Goal: Book appointment/travel/reservation

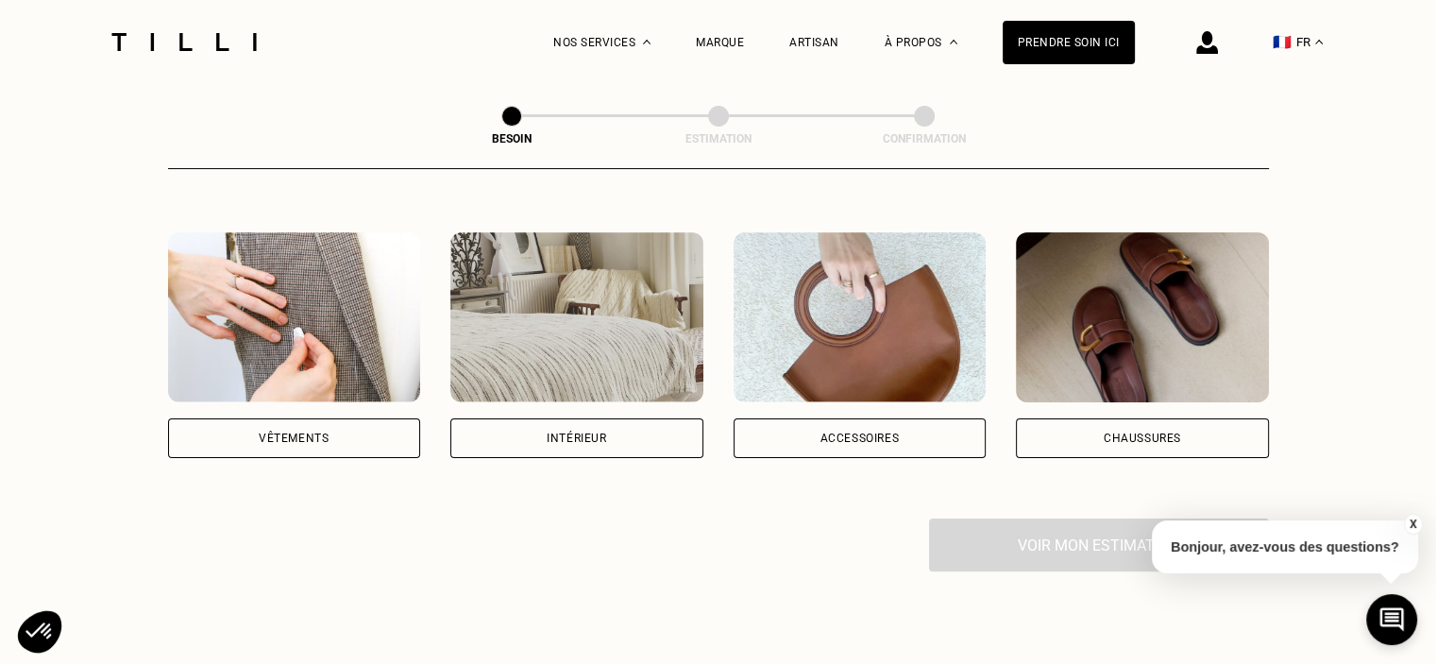
scroll to position [329, 0]
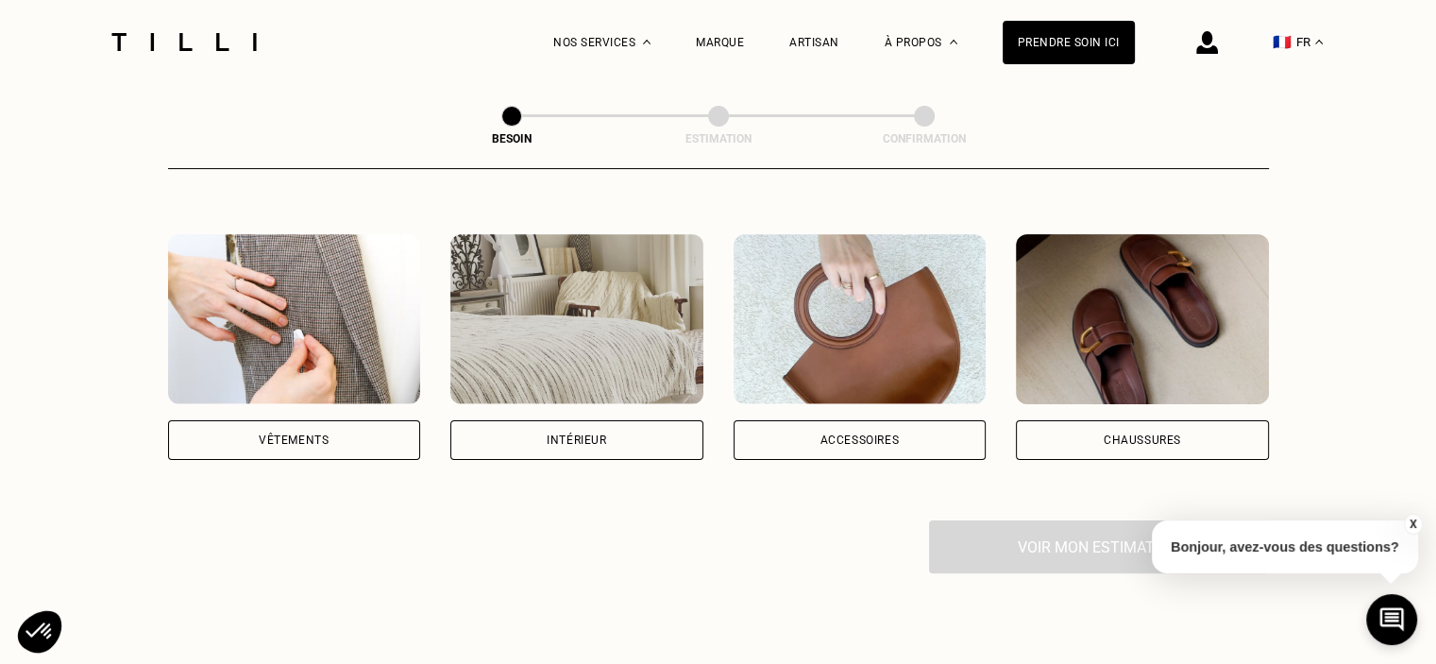
click at [283, 328] on img at bounding box center [294, 319] width 253 height 170
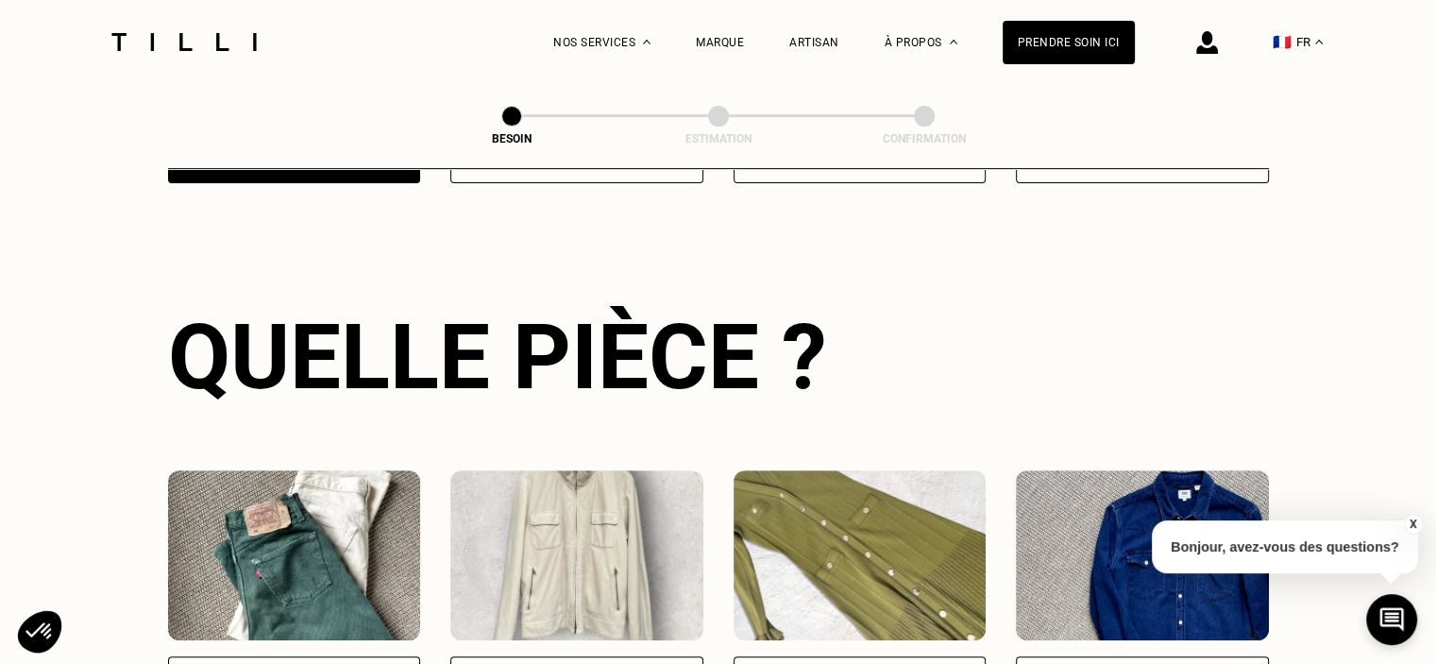
scroll to position [616, 0]
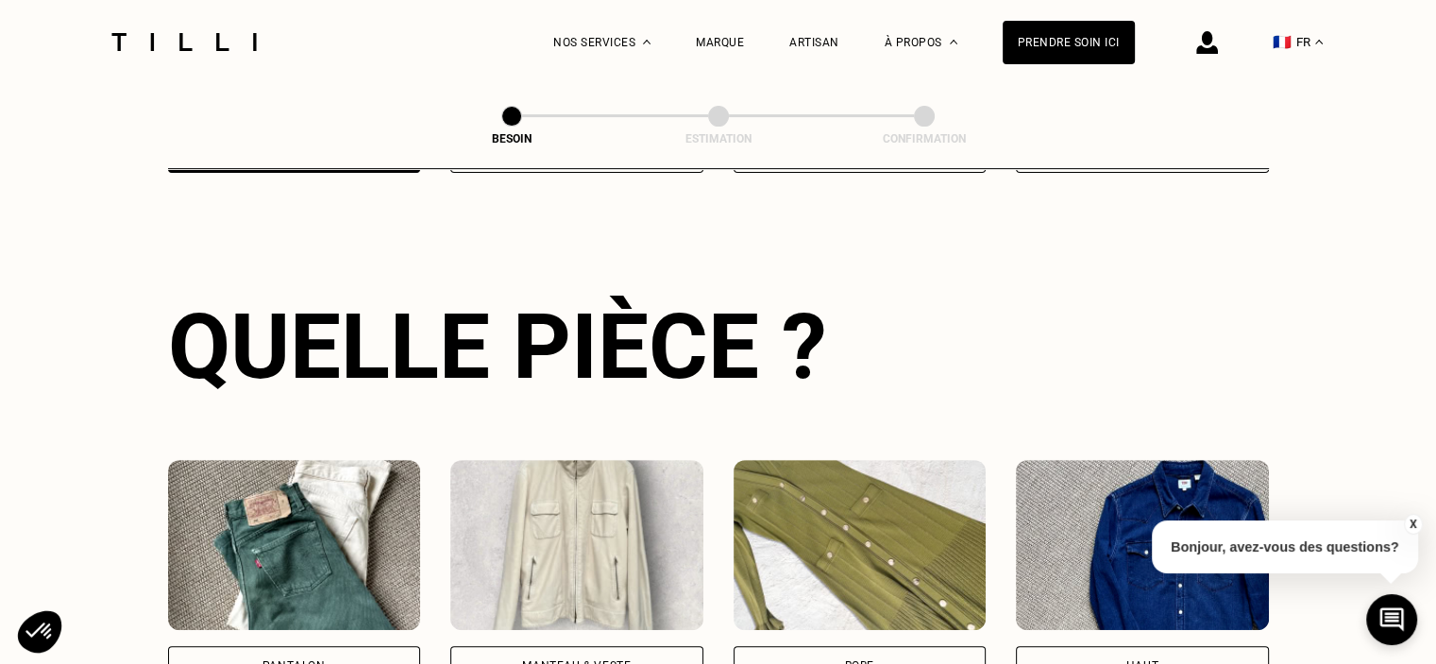
click at [351, 553] on img at bounding box center [294, 545] width 253 height 170
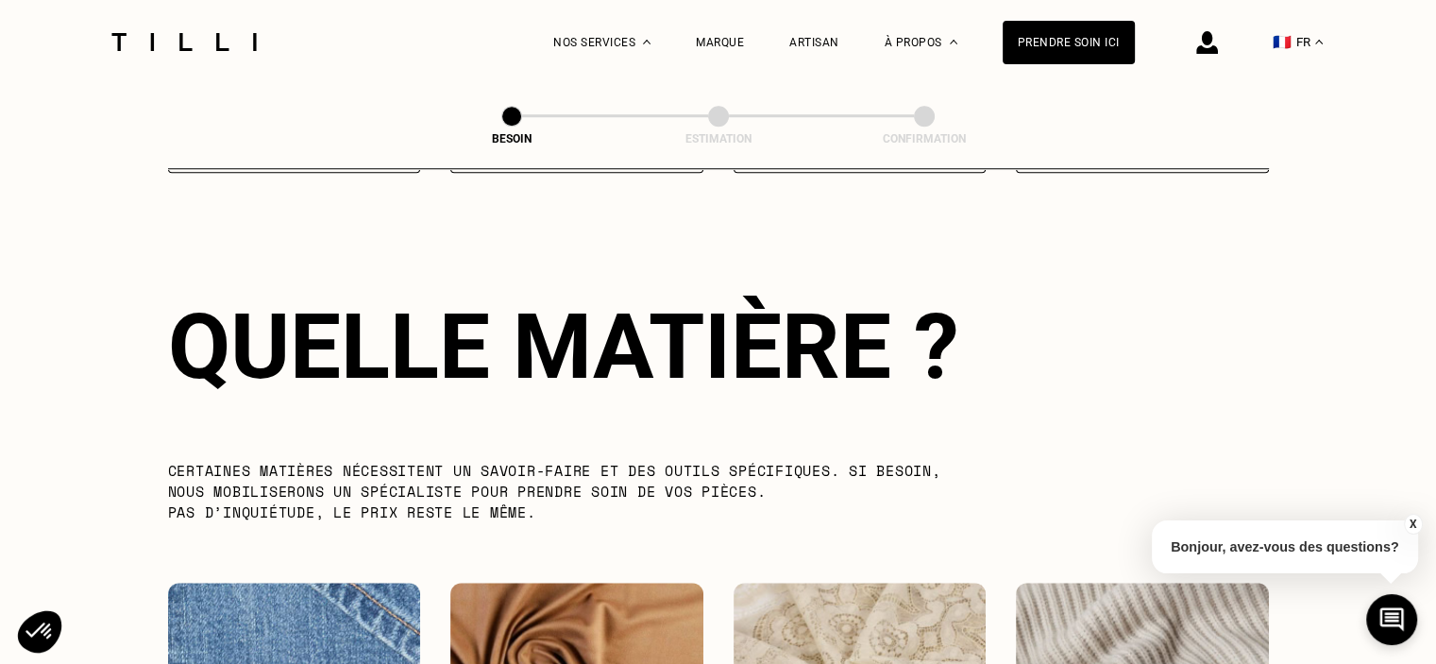
scroll to position [1642, 0]
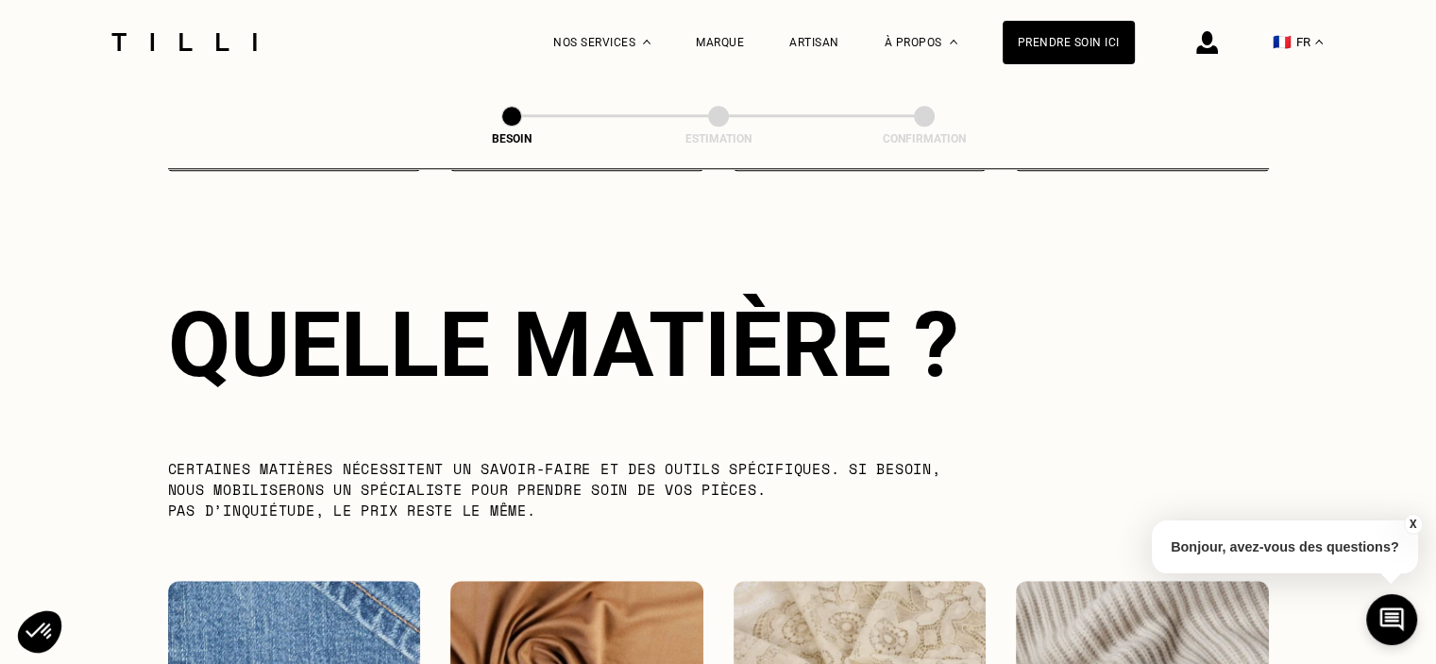
click at [331, 599] on img at bounding box center [294, 666] width 253 height 170
select select "FR"
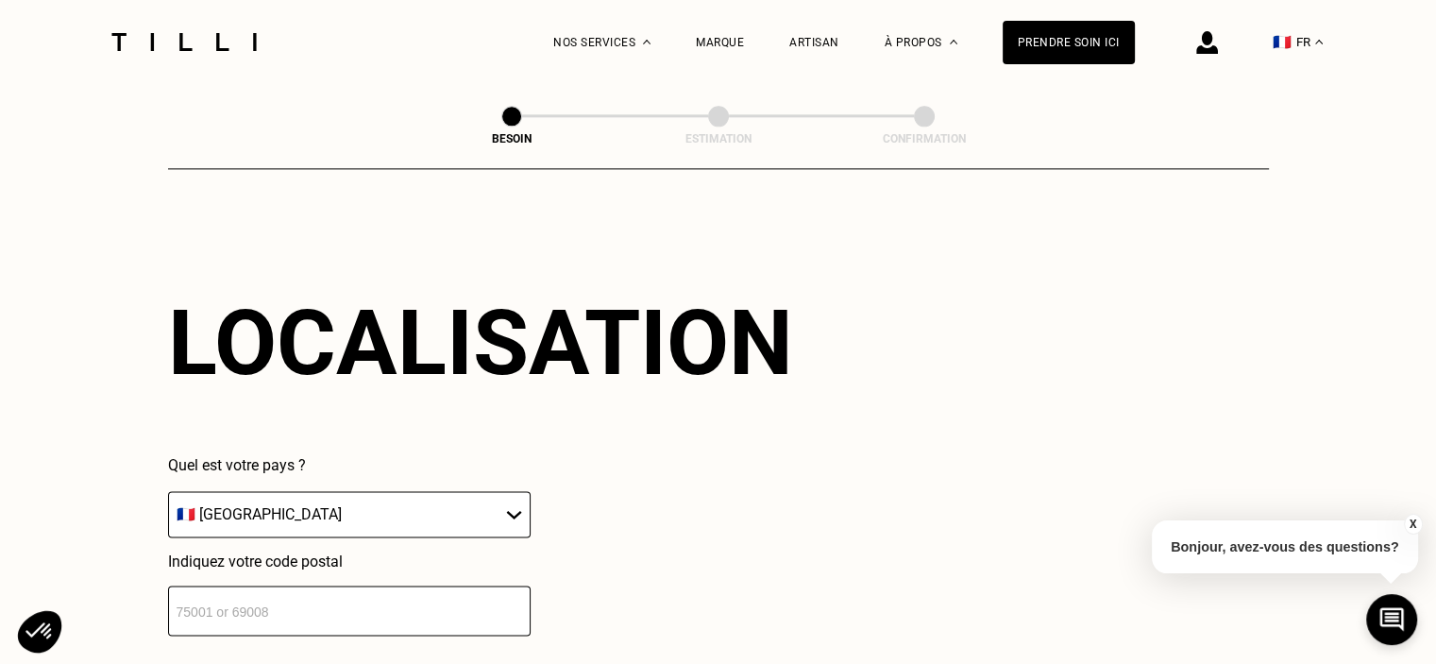
scroll to position [2536, 0]
click at [194, 592] on input "number" at bounding box center [349, 609] width 363 height 50
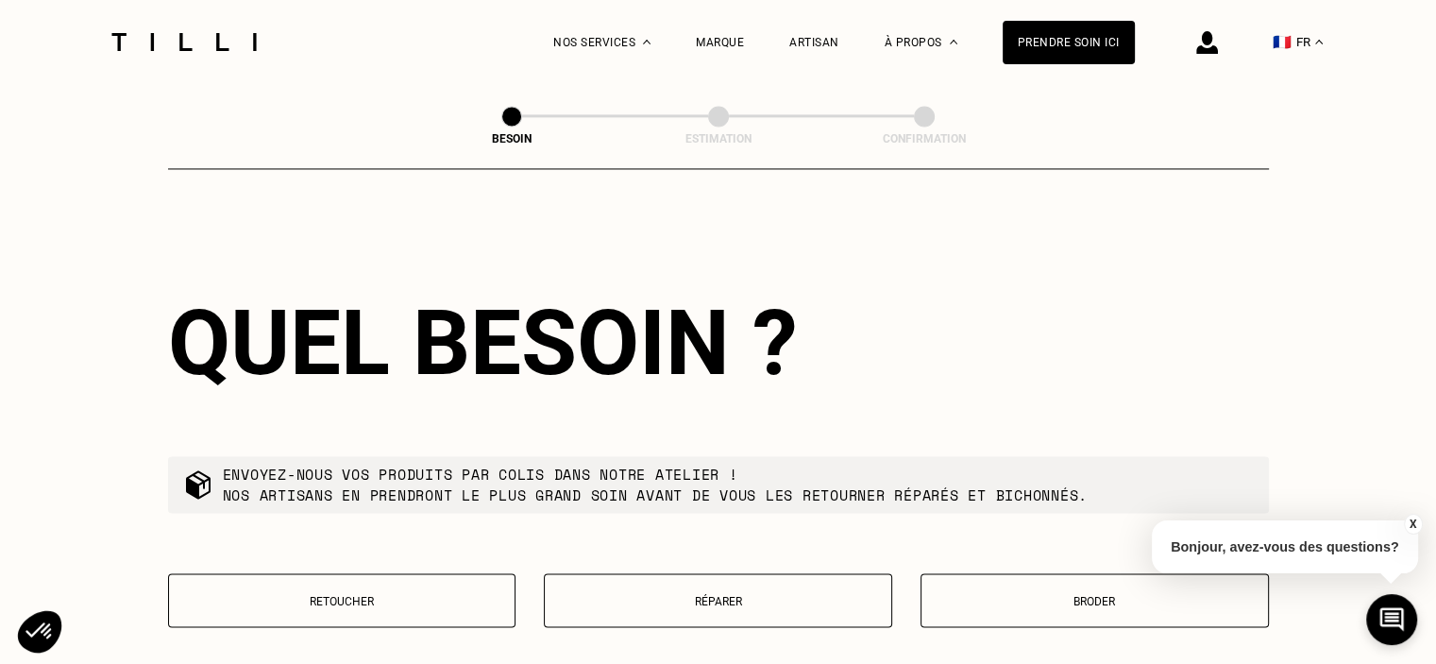
scroll to position [3006, 0]
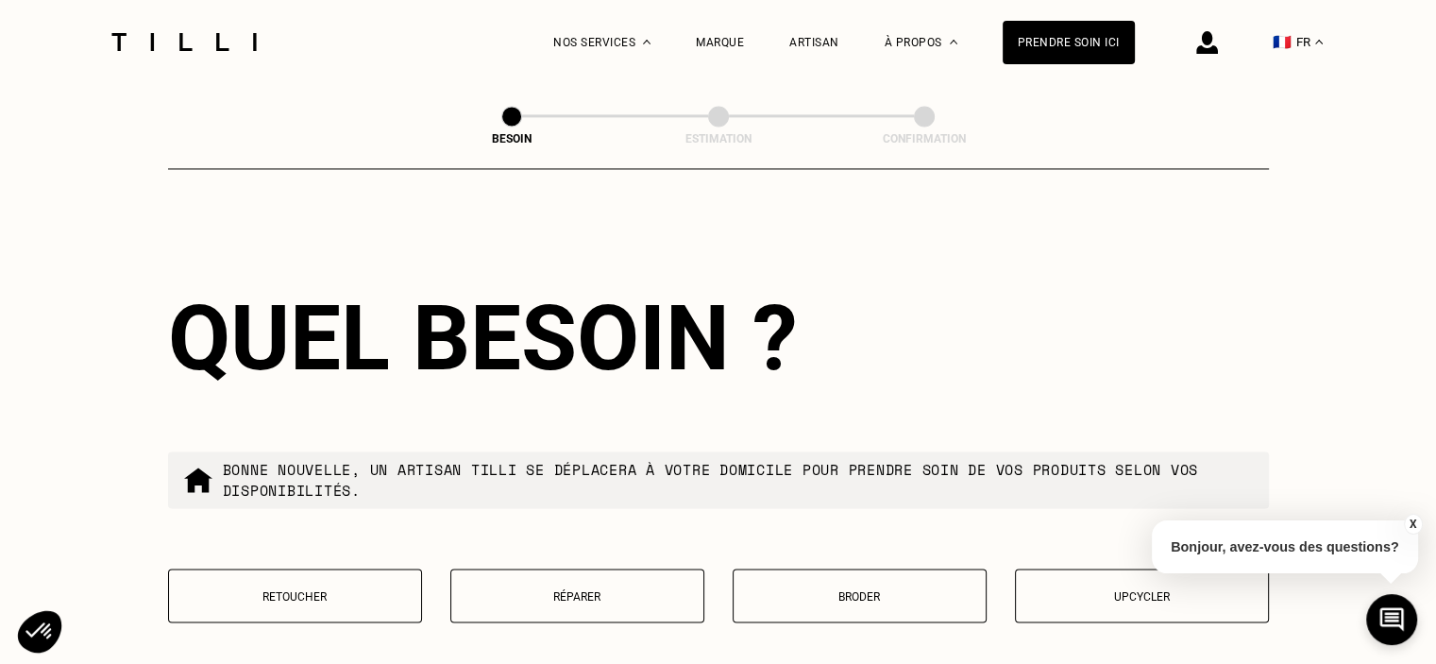
type input "33400"
click at [330, 589] on p "Retoucher" at bounding box center [294, 595] width 233 height 13
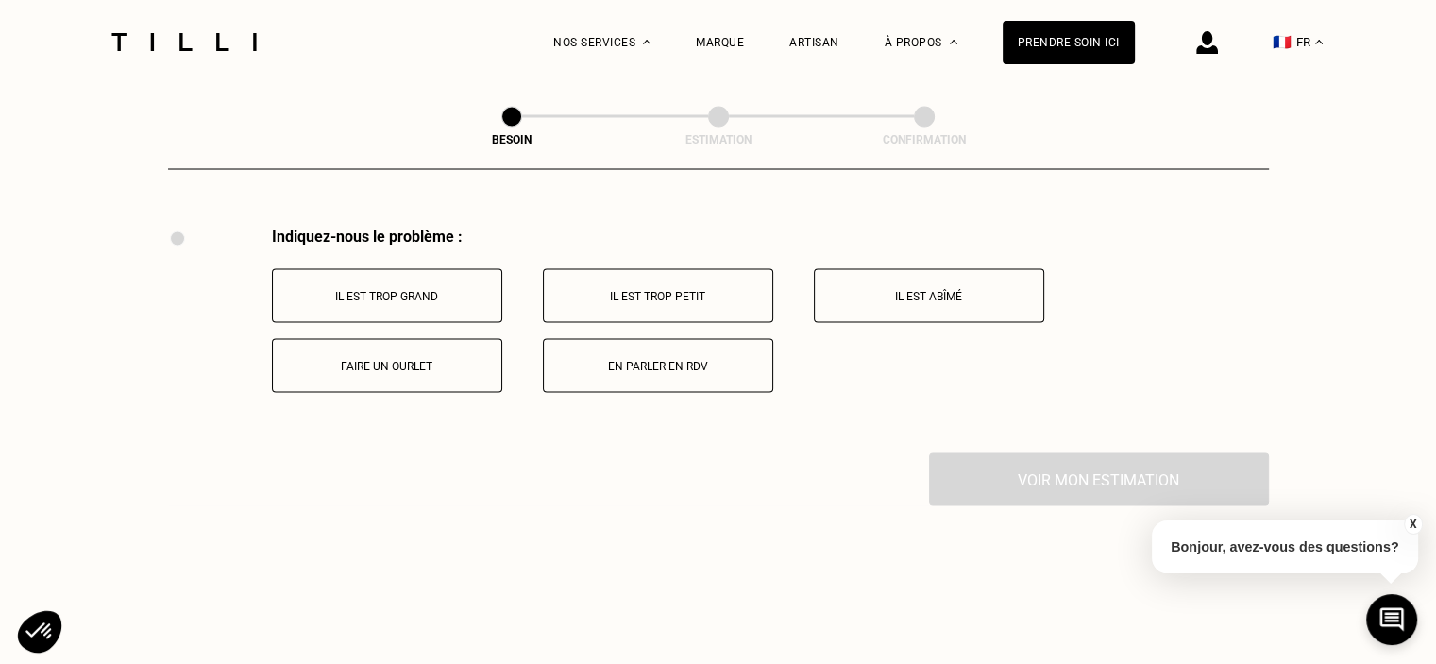
scroll to position [3491, 0]
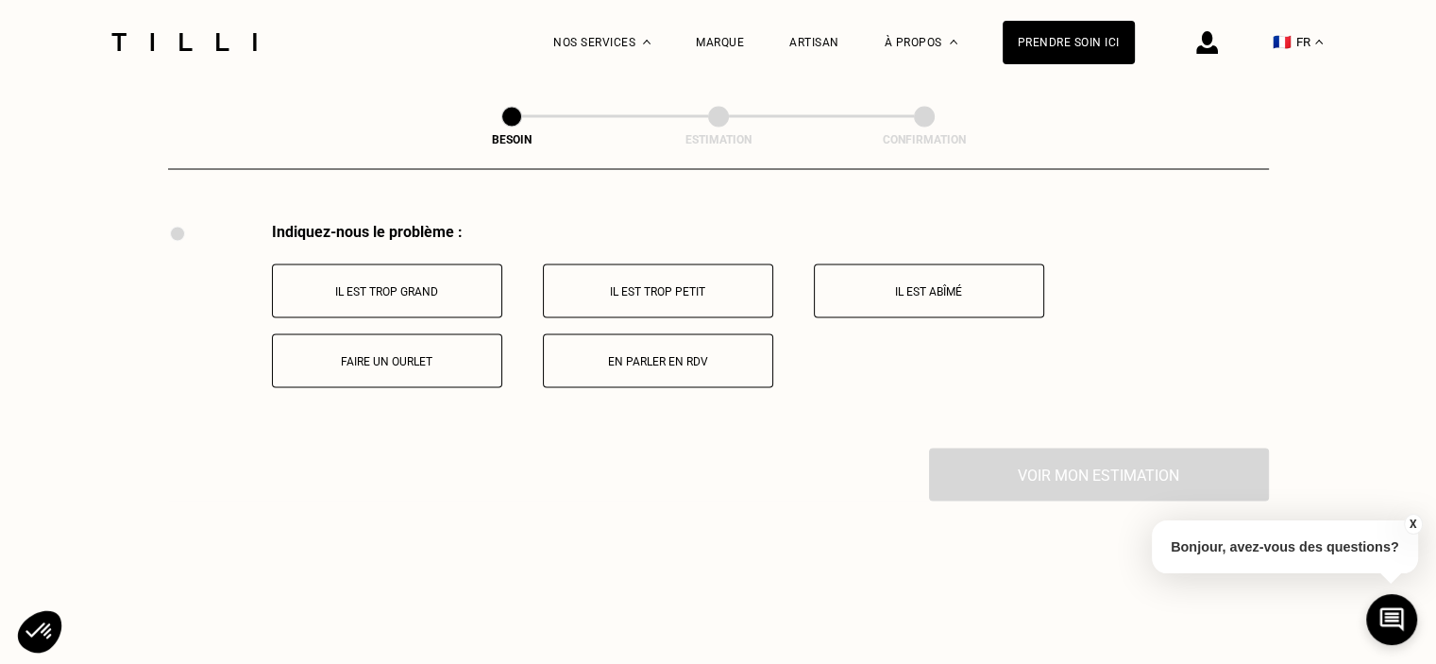
click at [363, 354] on p "Faire un ourlet" at bounding box center [387, 360] width 210 height 13
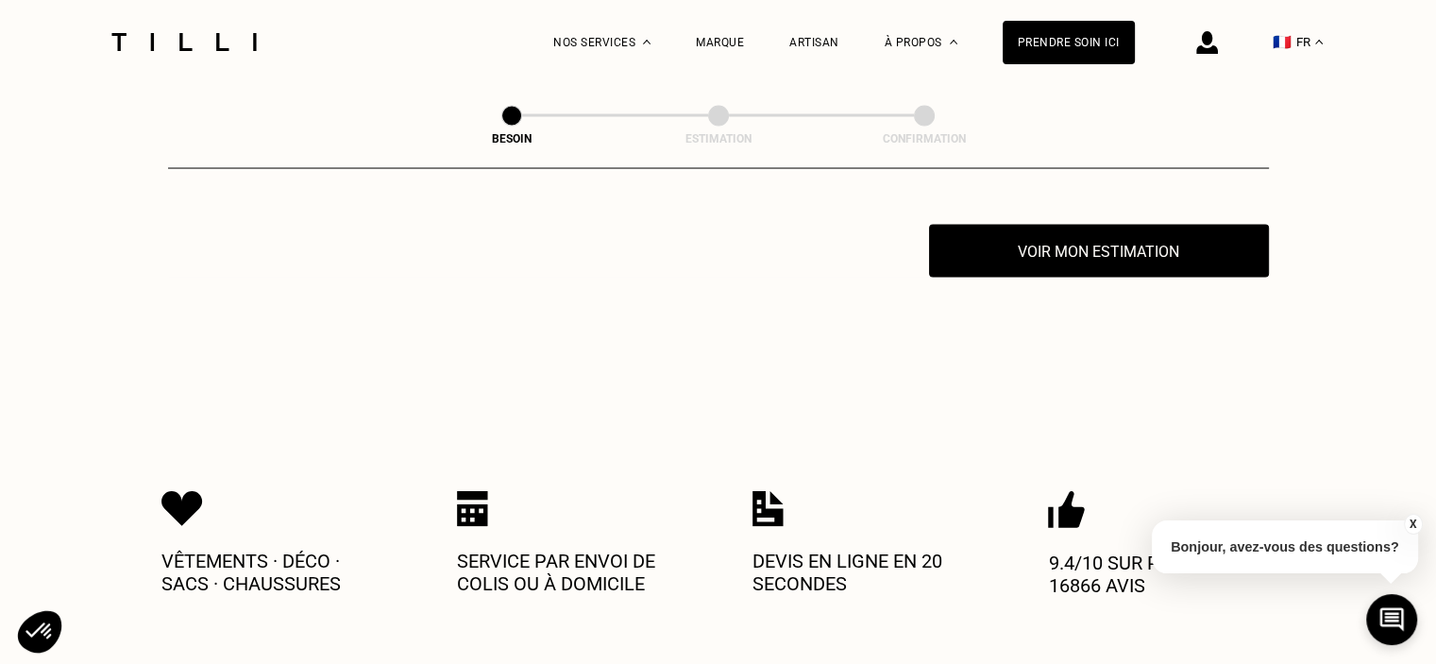
scroll to position [3716, 0]
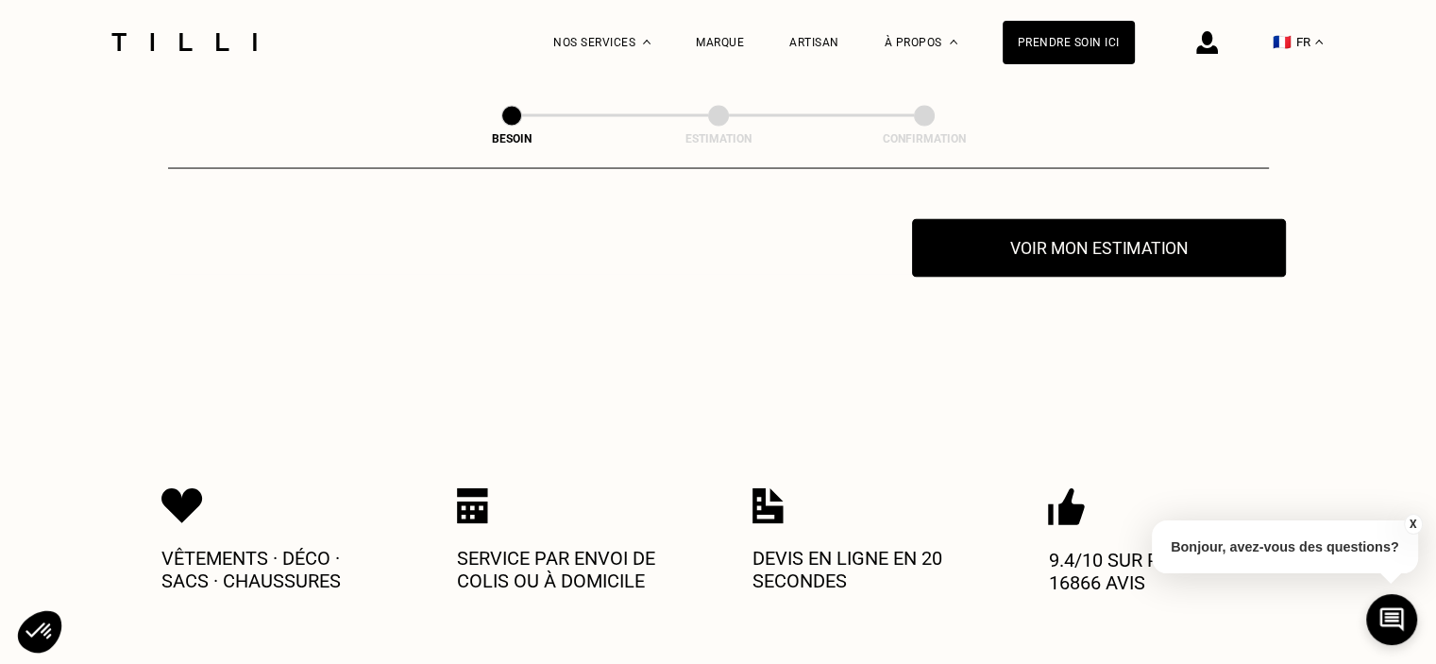
click at [1007, 232] on button "Voir mon estimation" at bounding box center [1099, 248] width 374 height 59
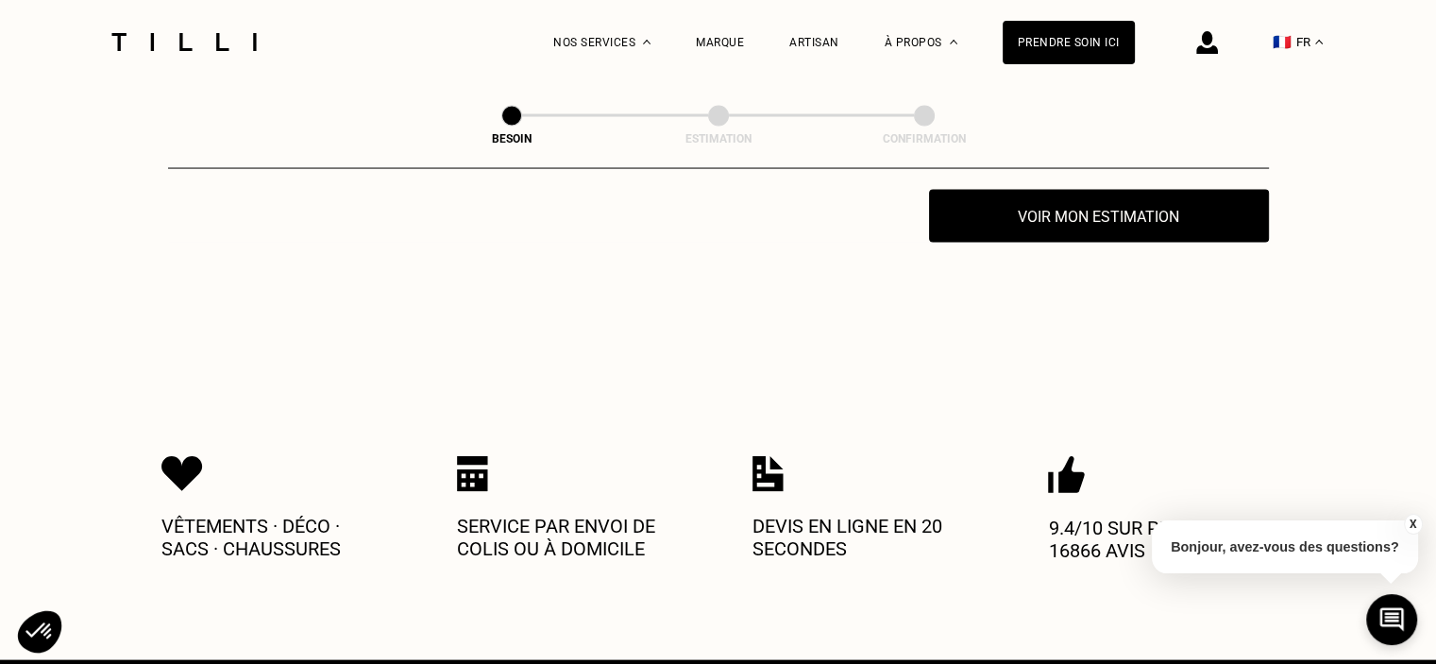
scroll to position [3676, 0]
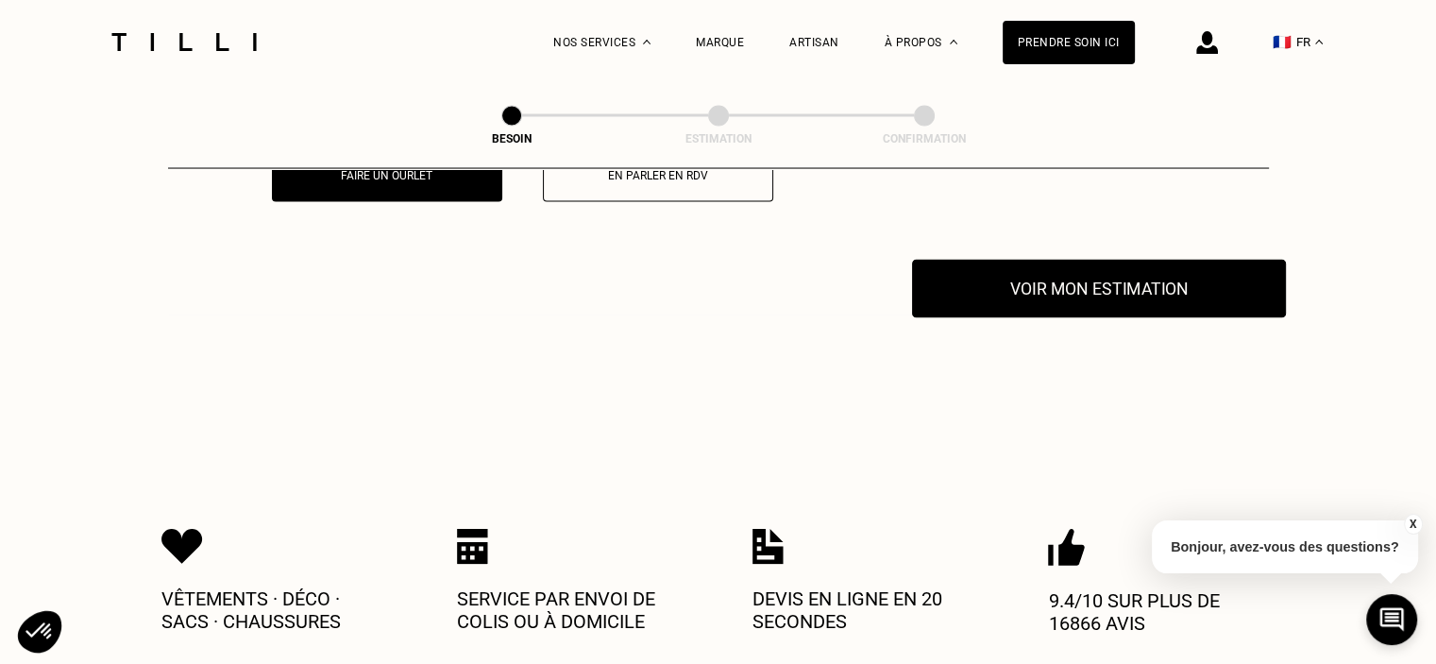
click at [1098, 280] on button "Voir mon estimation" at bounding box center [1099, 289] width 374 height 59
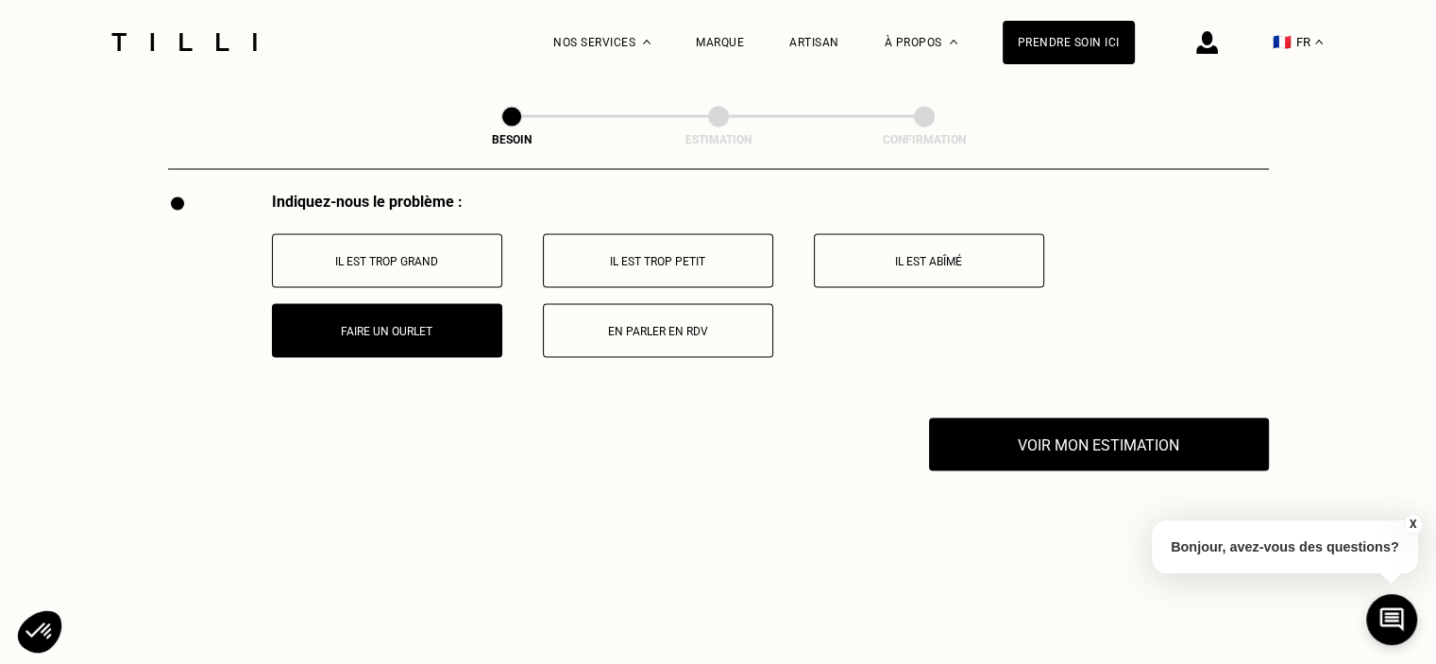
scroll to position [3509, 0]
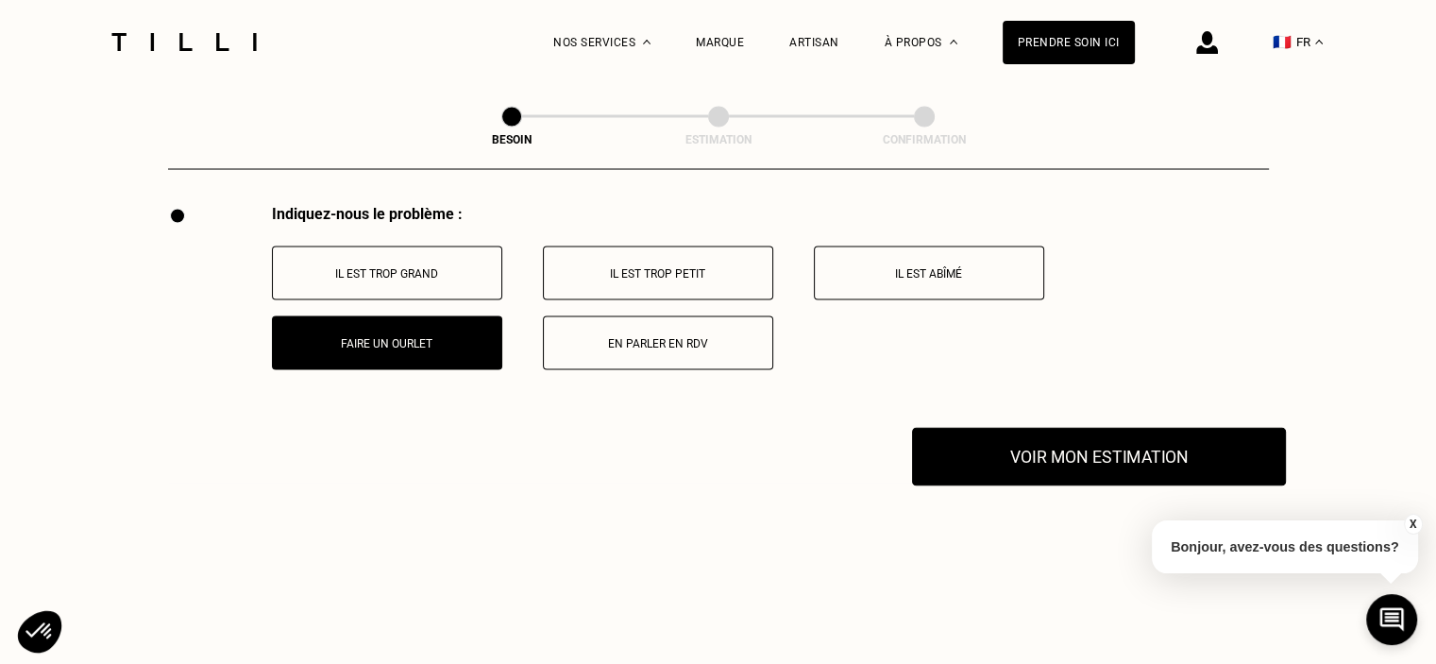
click at [1148, 437] on button "Voir mon estimation" at bounding box center [1099, 456] width 374 height 59
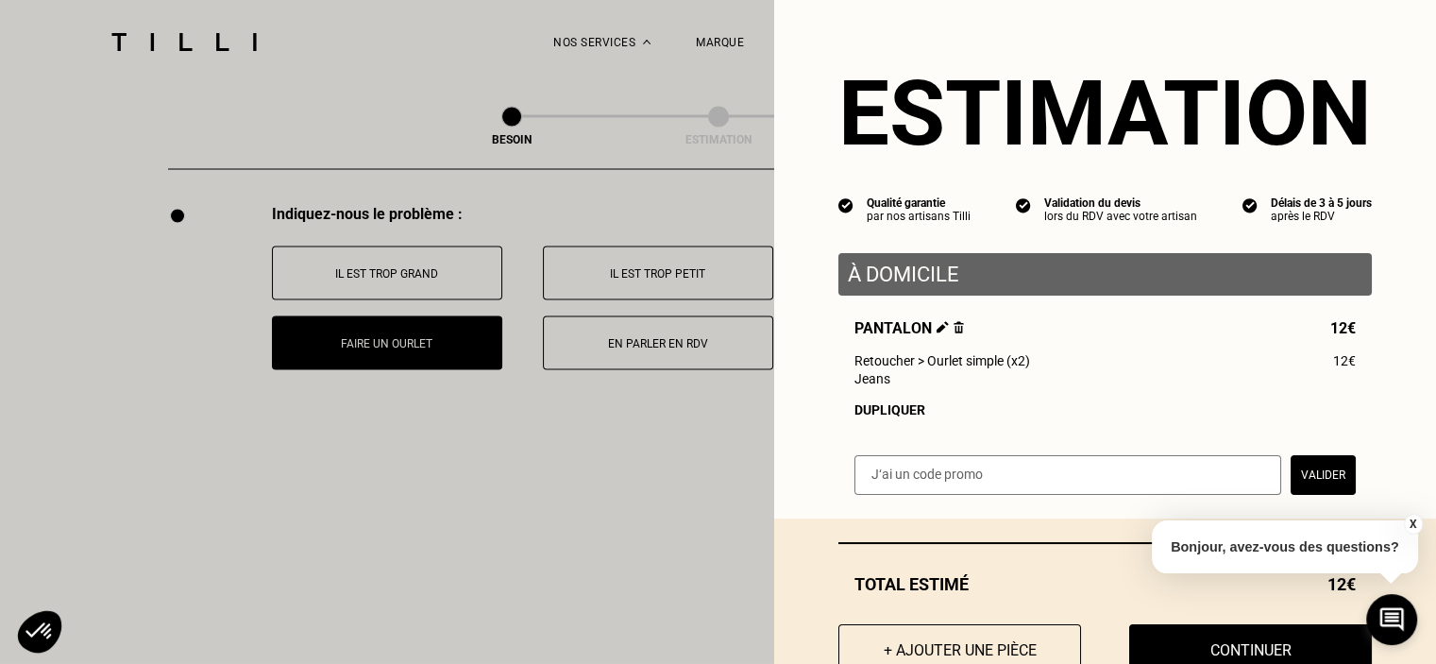
click at [1016, 281] on p "À domicile" at bounding box center [1105, 274] width 515 height 24
click at [1185, 644] on button "Continuer" at bounding box center [1250, 650] width 267 height 59
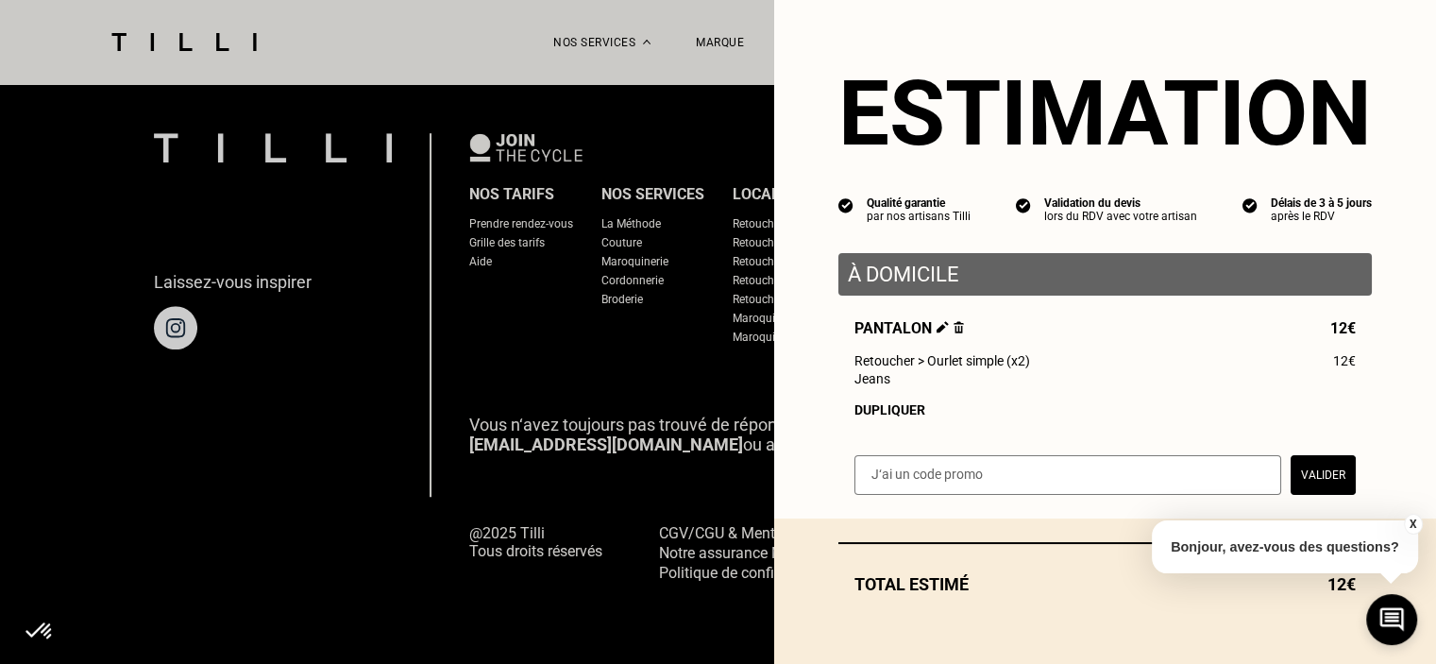
scroll to position [1246, 0]
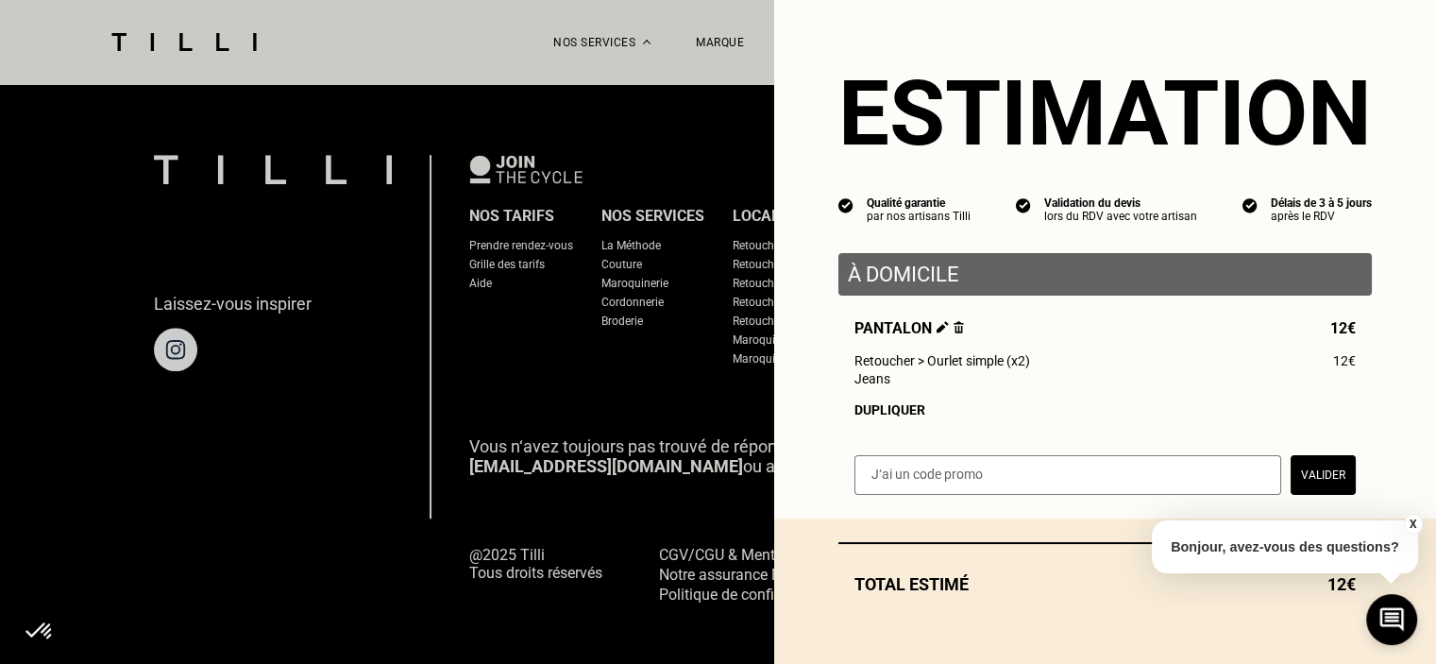
select select "FR"
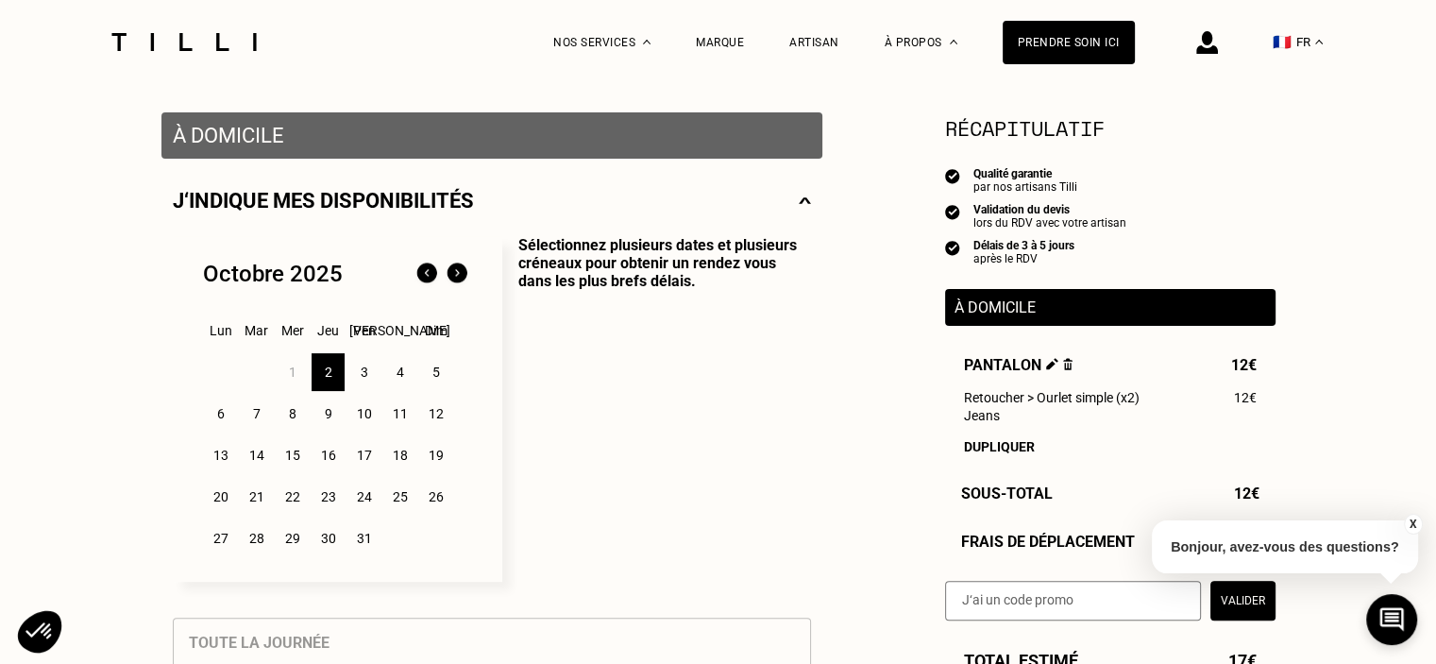
scroll to position [349, 0]
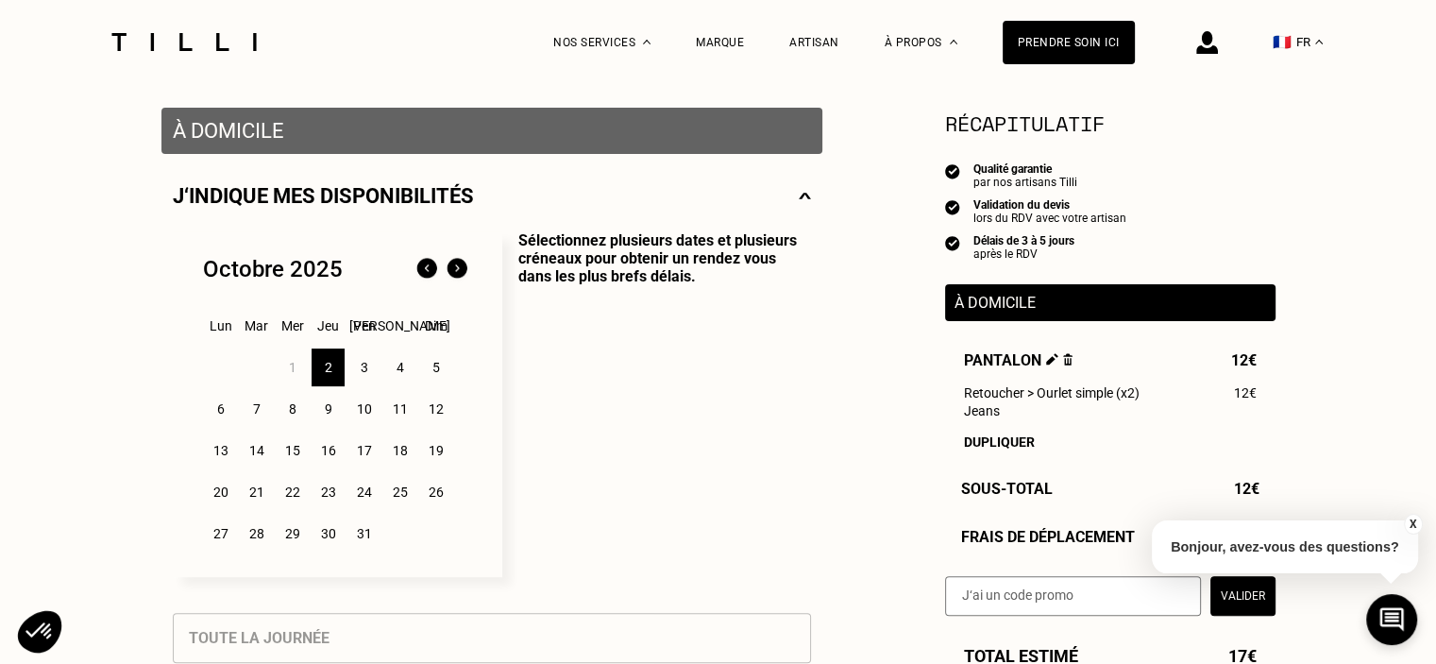
click at [329, 411] on div "9" at bounding box center [328, 409] width 33 height 38
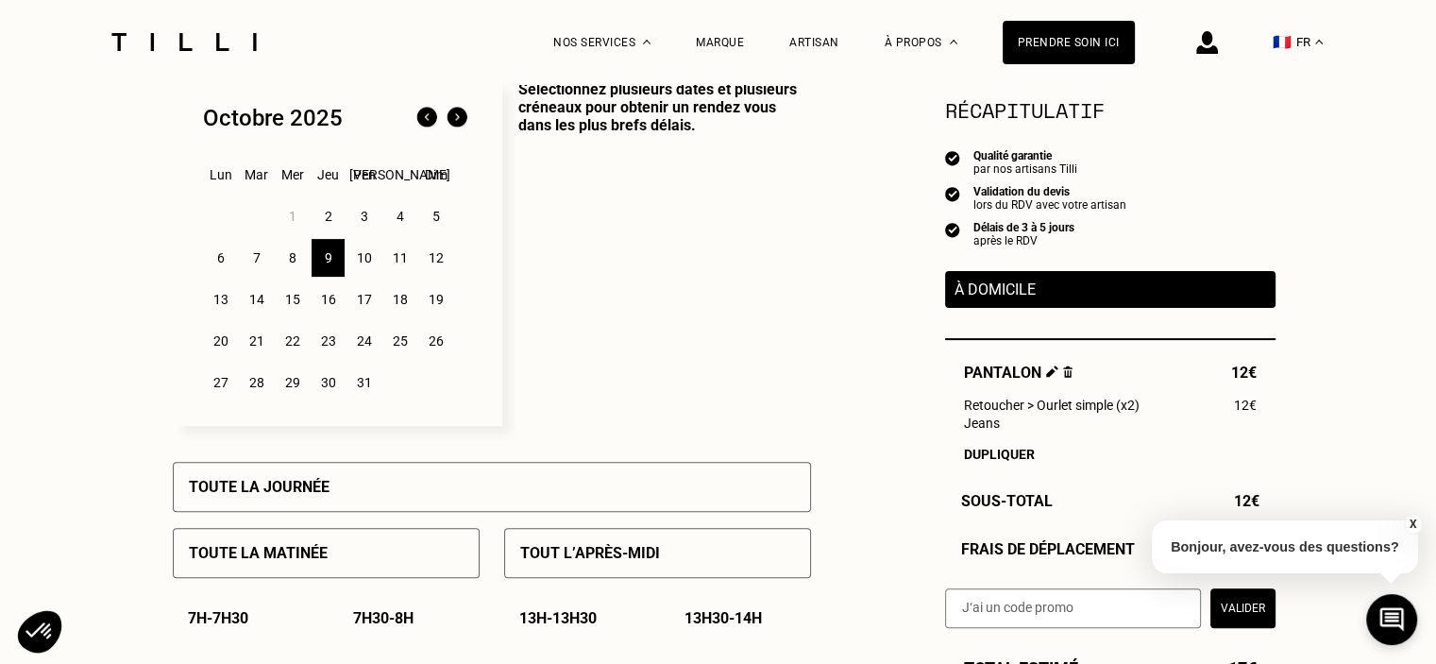
scroll to position [527, 0]
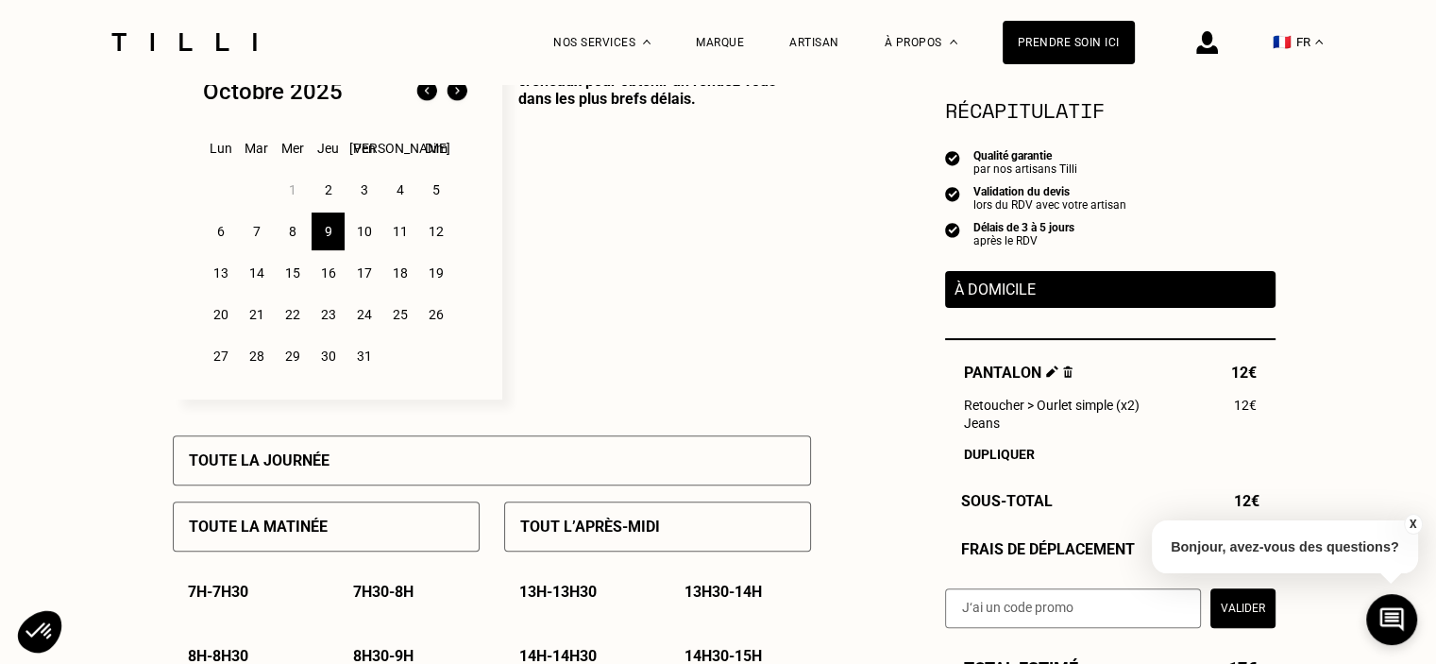
click at [227, 238] on div "6" at bounding box center [220, 231] width 33 height 38
click at [554, 524] on p "Tout l’après-midi" at bounding box center [590, 526] width 140 height 18
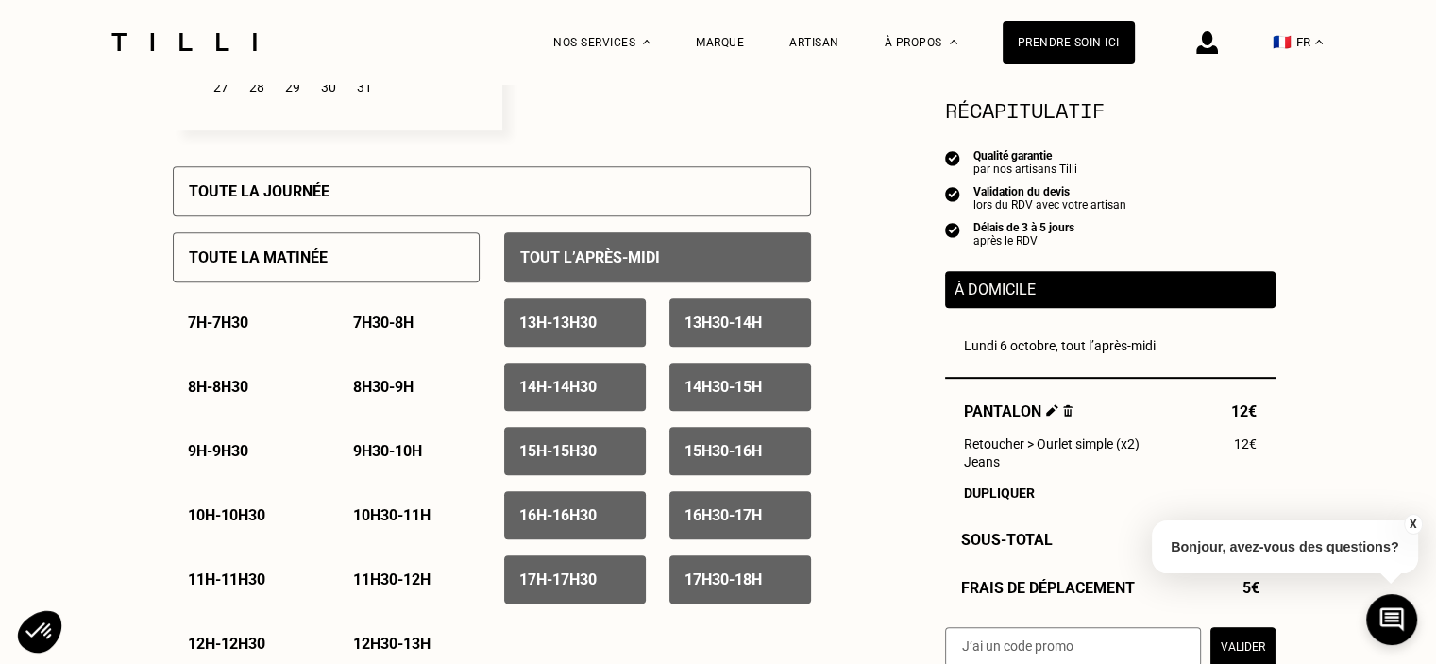
scroll to position [814, 0]
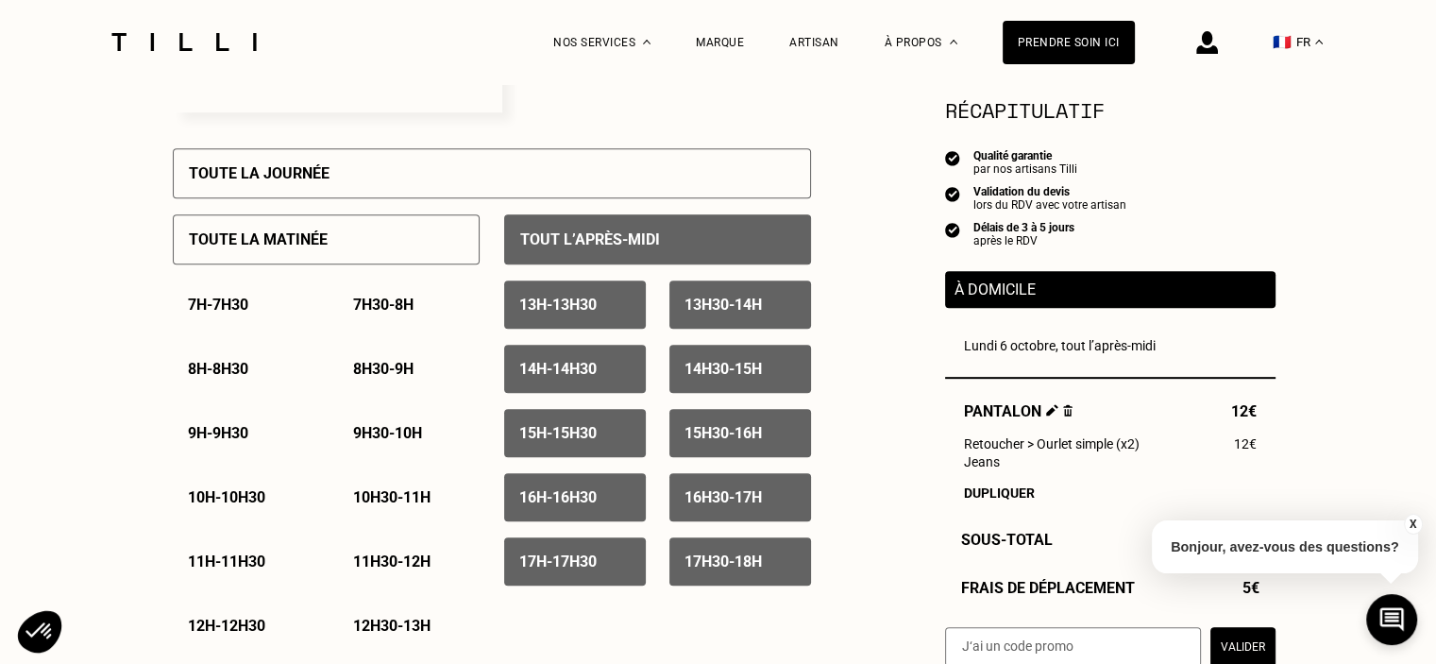
click at [733, 378] on p "14h30 - 15h" at bounding box center [723, 369] width 77 height 18
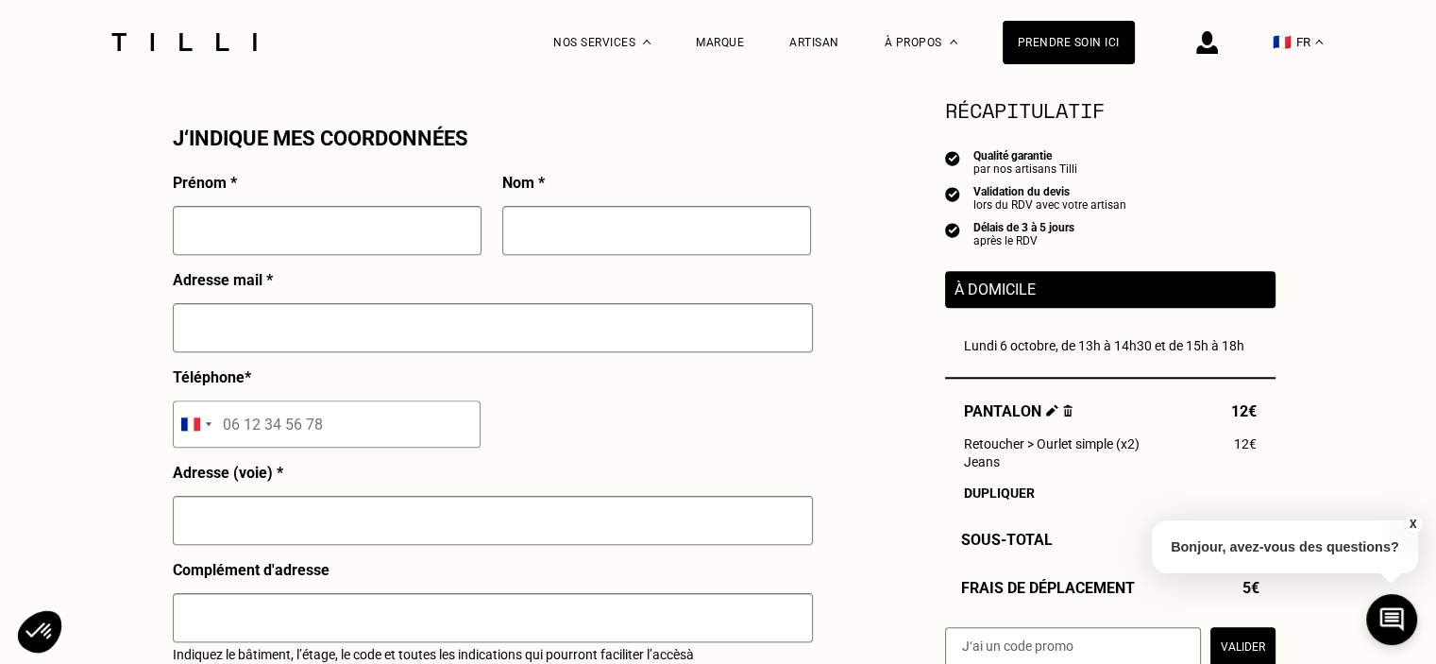
scroll to position [1716, 0]
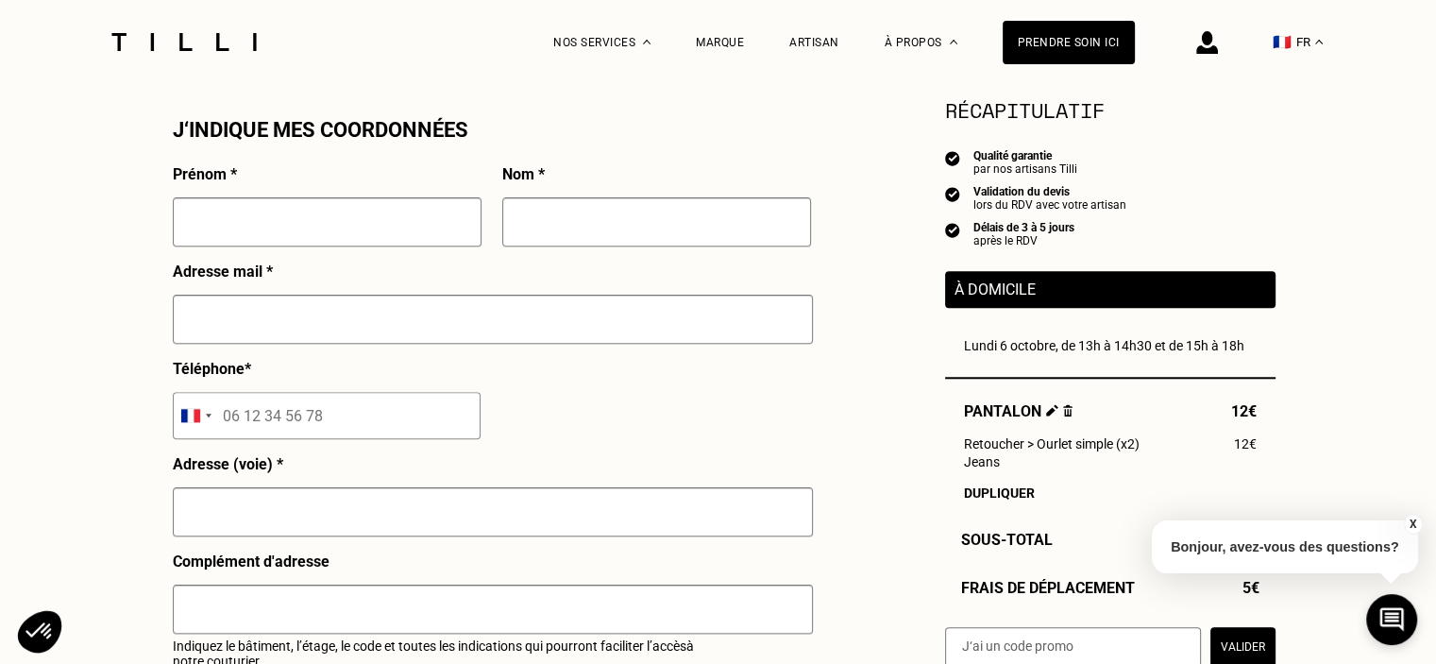
click at [225, 234] on input "text" at bounding box center [327, 221] width 309 height 49
type input "[PERSON_NAME]"
click at [522, 232] on input "text" at bounding box center [656, 221] width 309 height 49
type input "Noblesse"
click at [195, 326] on input "text" at bounding box center [493, 319] width 640 height 49
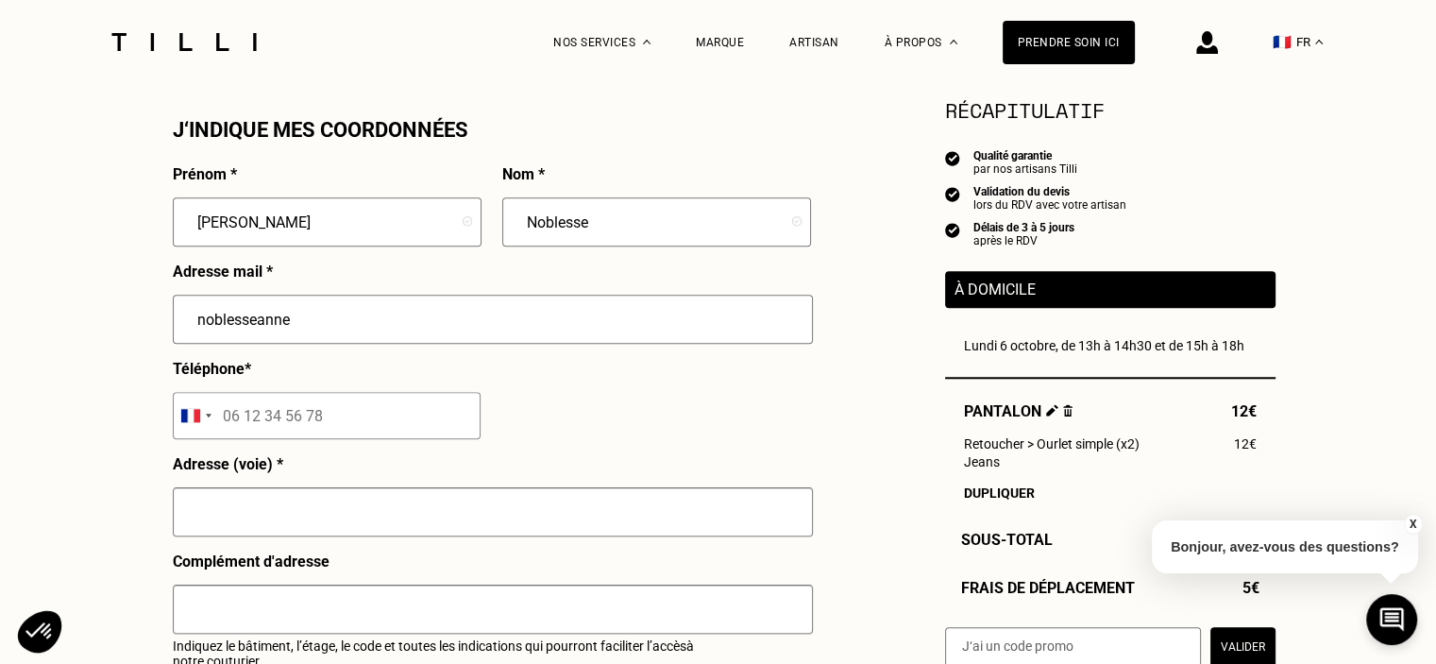
type input "[EMAIL_ADDRESS][DOMAIN_NAME]"
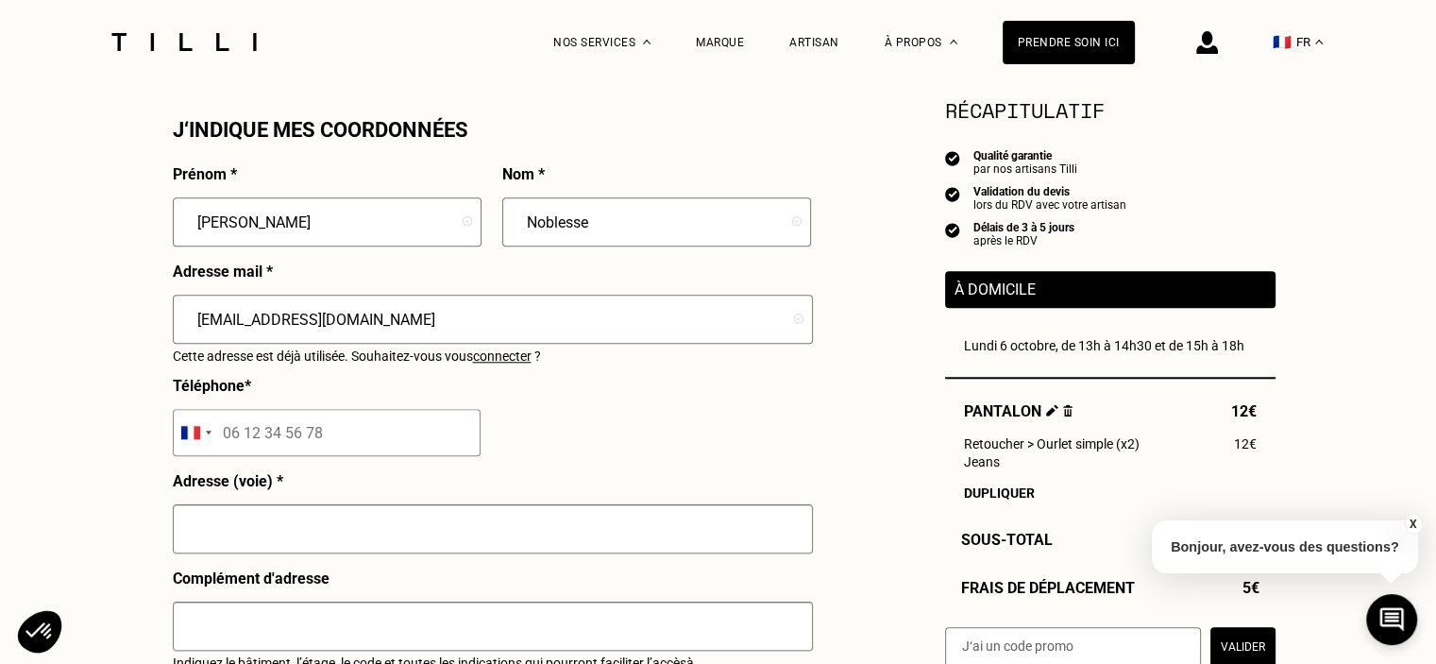
click at [220, 443] on input "tel" at bounding box center [327, 432] width 308 height 47
type input "07 79 49 03 83"
click at [211, 535] on input "text" at bounding box center [493, 528] width 640 height 49
type input "[STREET_ADDRESS][PERSON_NAME]"
type input "Talence"
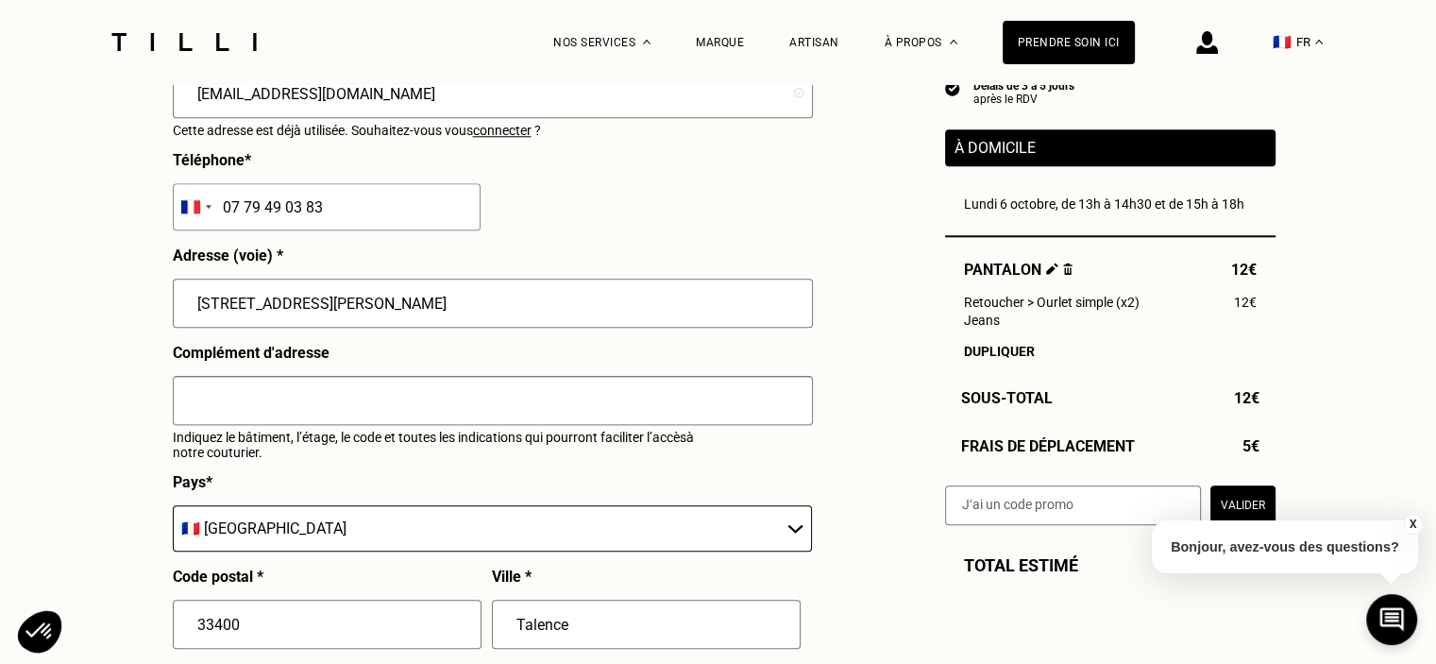
scroll to position [1946, 0]
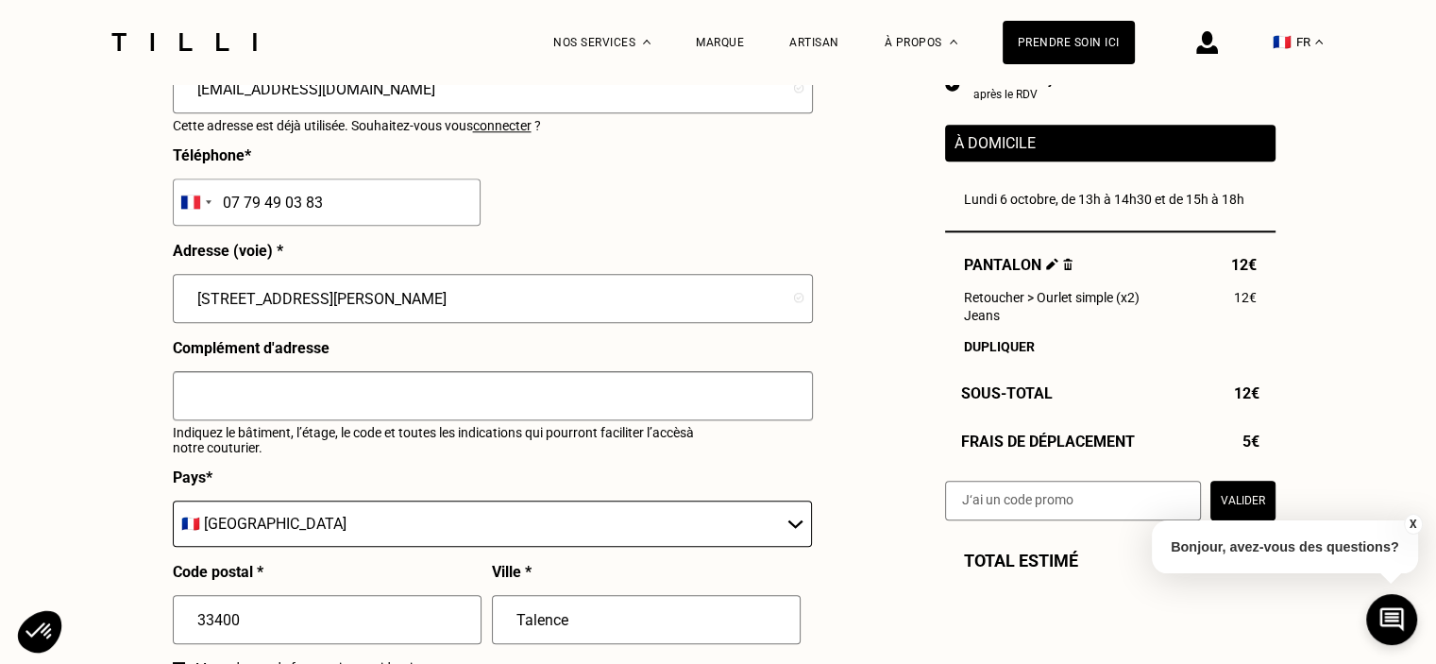
click at [206, 407] on input "text" at bounding box center [493, 395] width 640 height 49
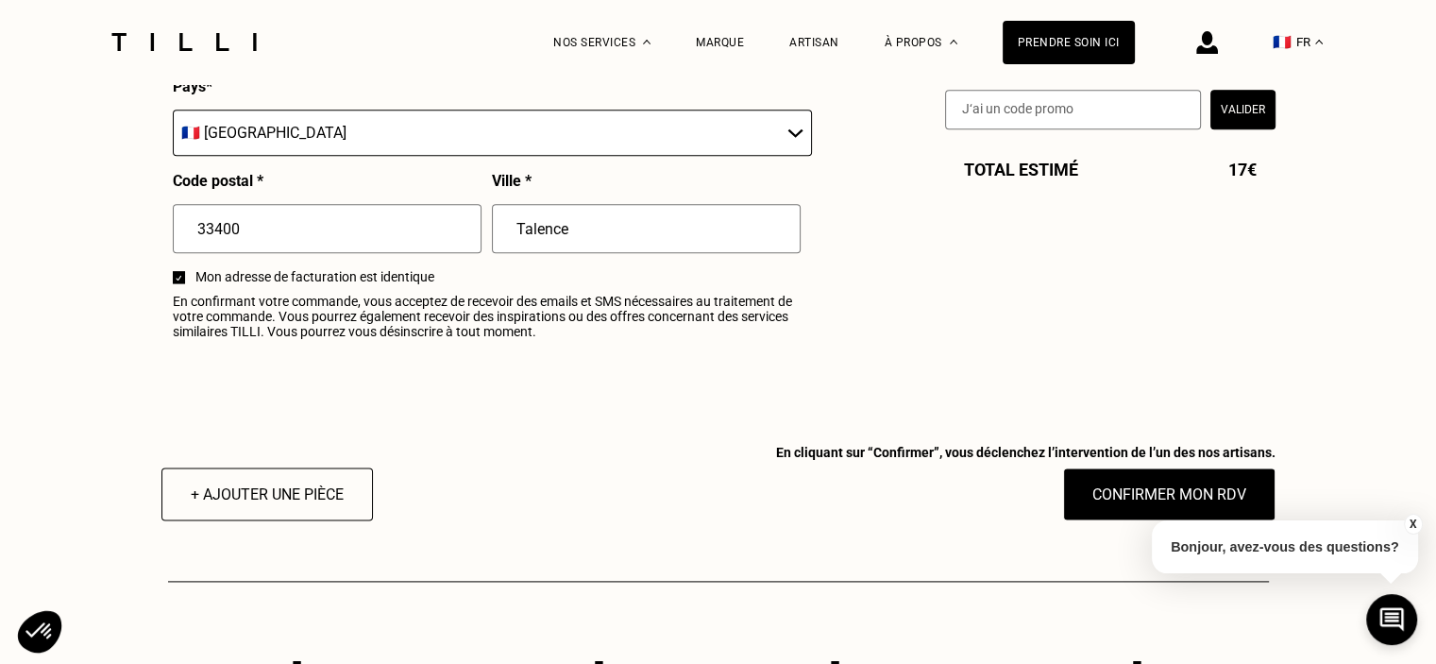
scroll to position [2383, 0]
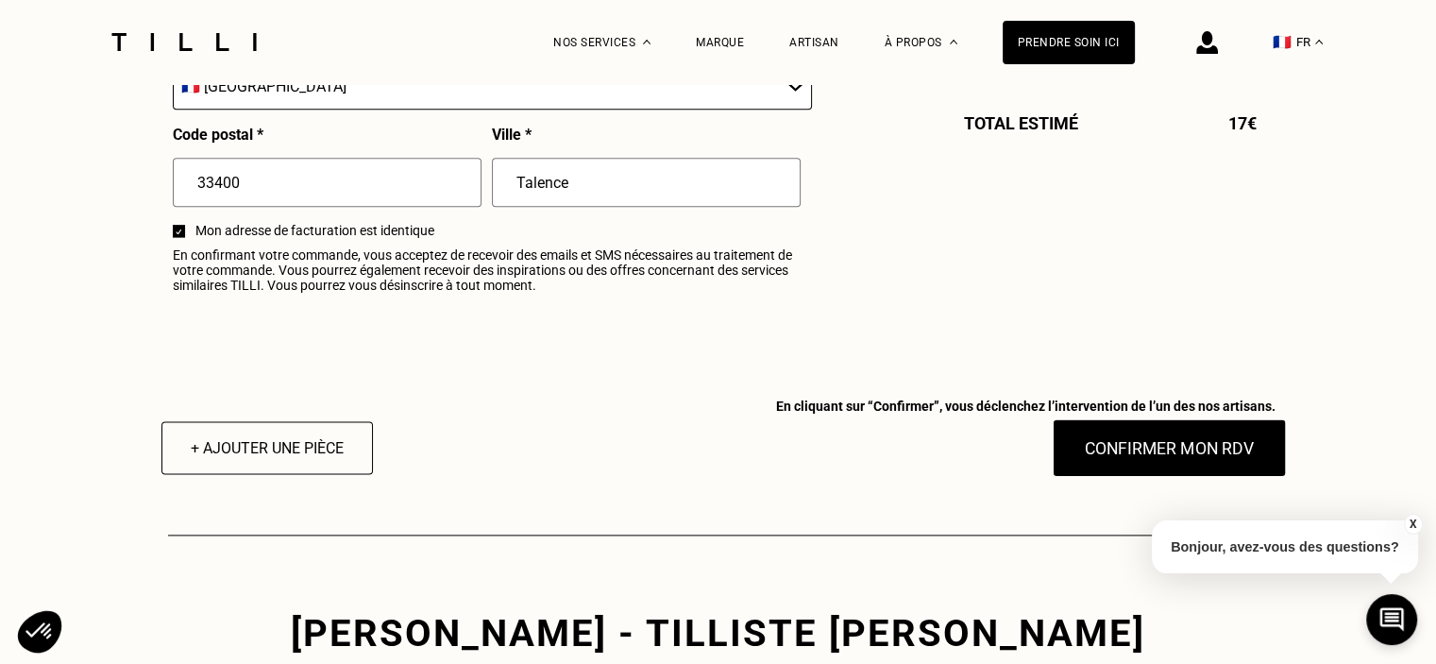
type input "apt 6 1er étage"
click at [1225, 467] on button "Confirmer mon RDV" at bounding box center [1169, 447] width 234 height 59
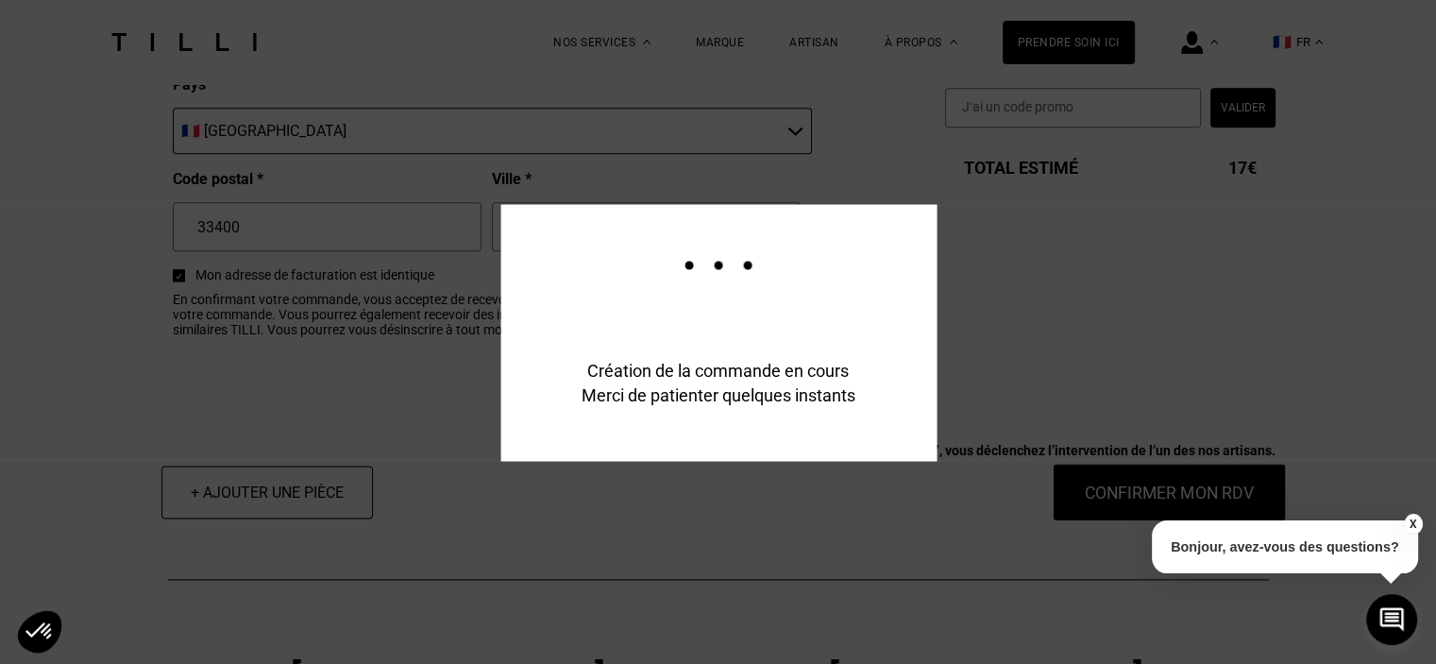
scroll to position [2428, 0]
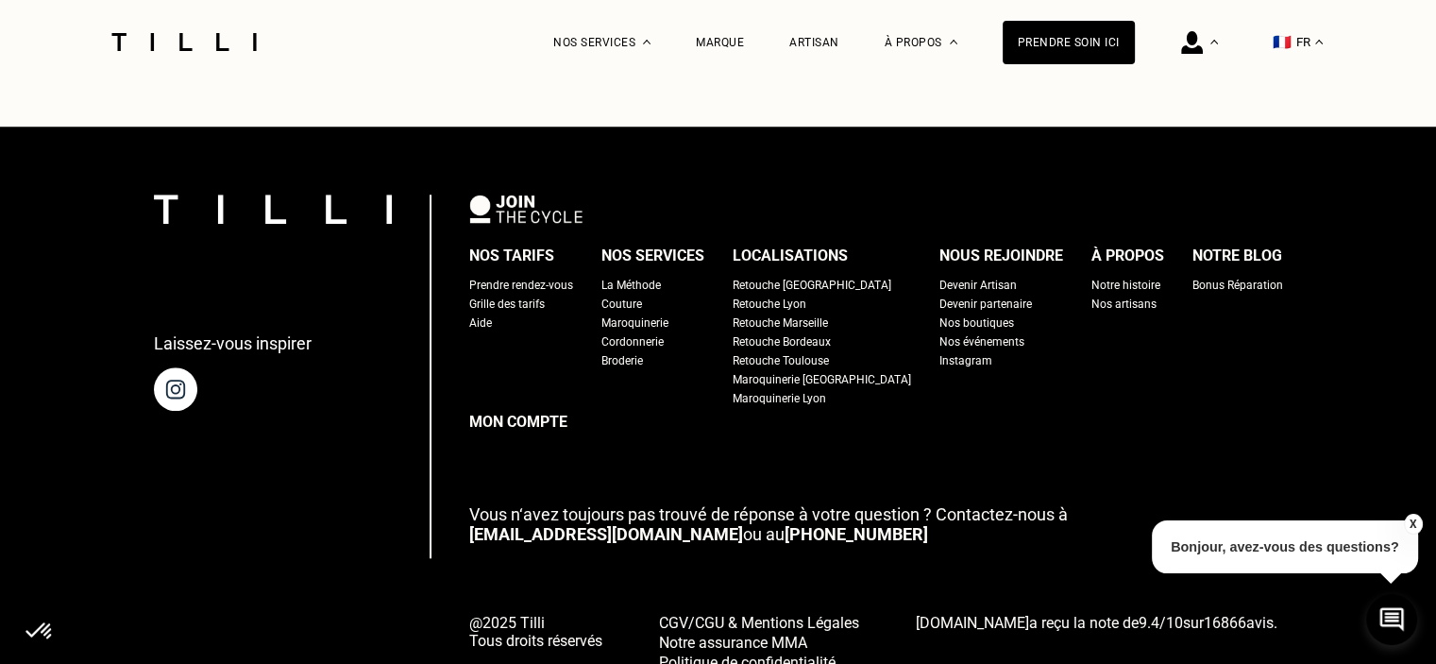
scroll to position [1575, 0]
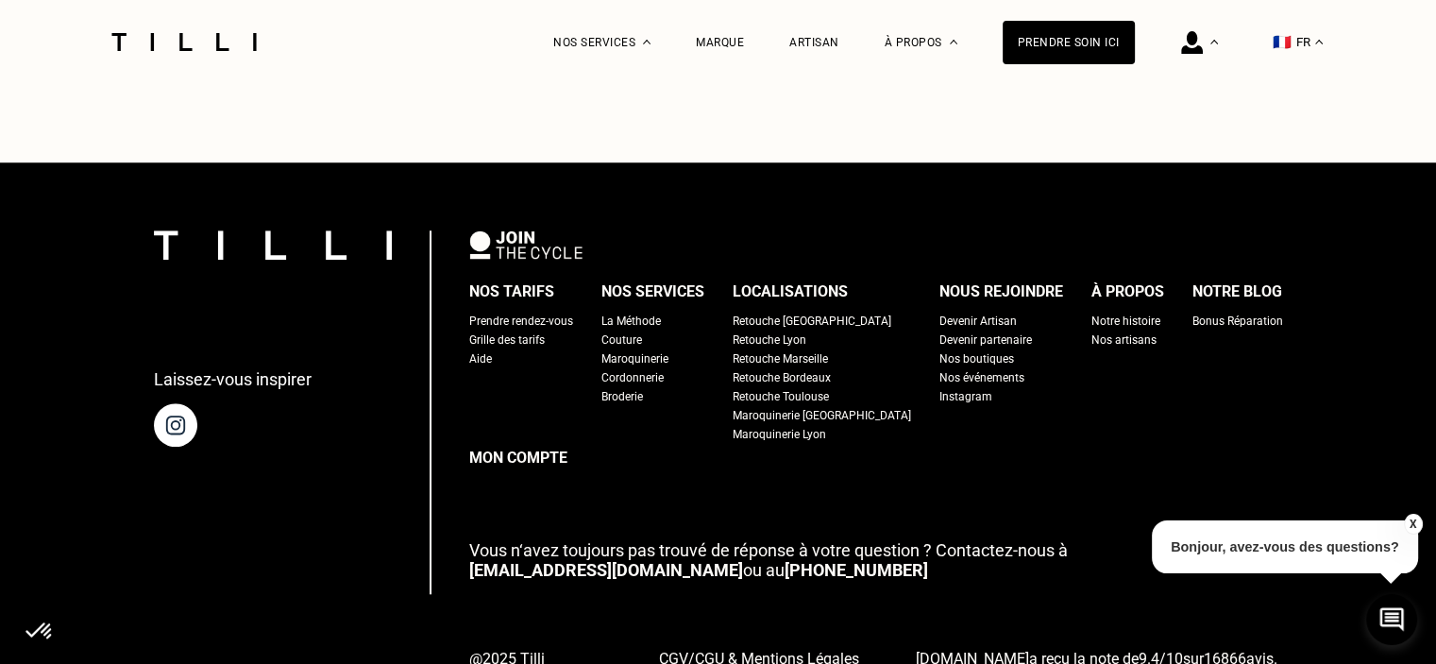
click at [562, 560] on link "[EMAIL_ADDRESS][DOMAIN_NAME]" at bounding box center [606, 570] width 274 height 20
click at [1284, 464] on div "Laissez-vous inspirer Nos tarifs Prendre rendez-vous Grille des tarifs Aide Nos…" at bounding box center [718, 468] width 1436 height 613
click at [821, 577] on div "Nos tarifs Prendre rendez-vous Grille des tarifs Aide Nos services La Méthode C…" at bounding box center [876, 468] width 814 height 477
